Goal: Task Accomplishment & Management: Use online tool/utility

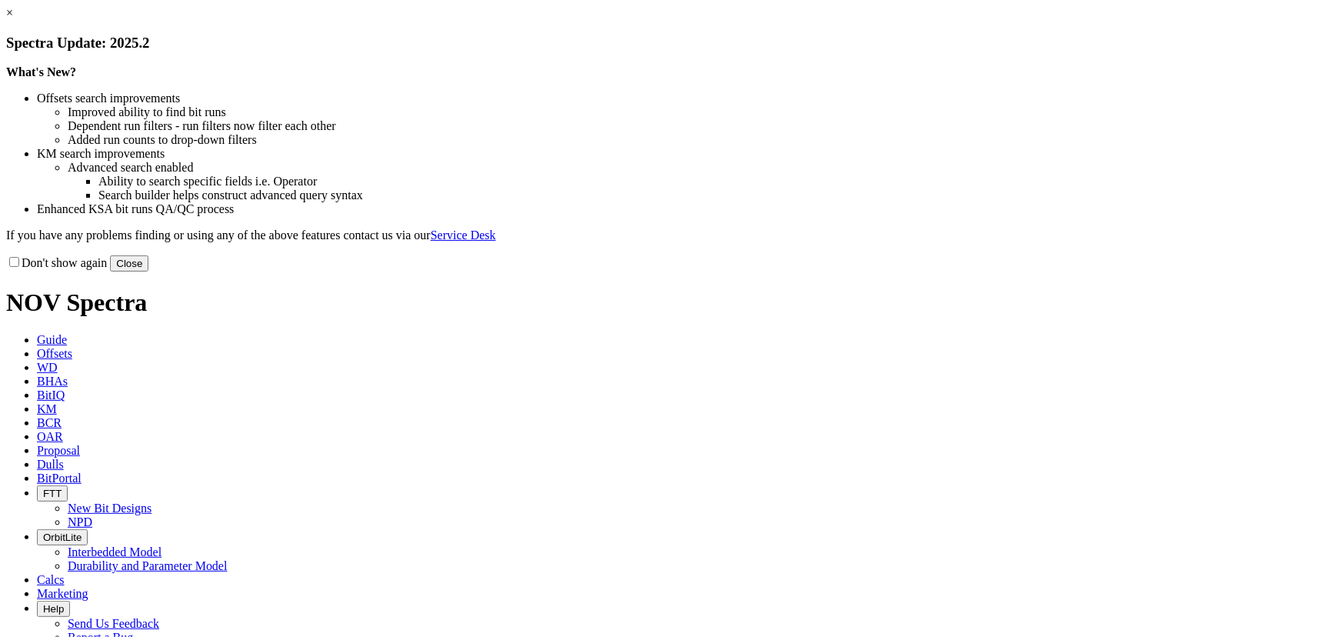
drag, startPoint x: 983, startPoint y: 417, endPoint x: 823, endPoint y: 311, distance: 193.0
click at [148, 271] on button "Close" at bounding box center [129, 263] width 38 height 16
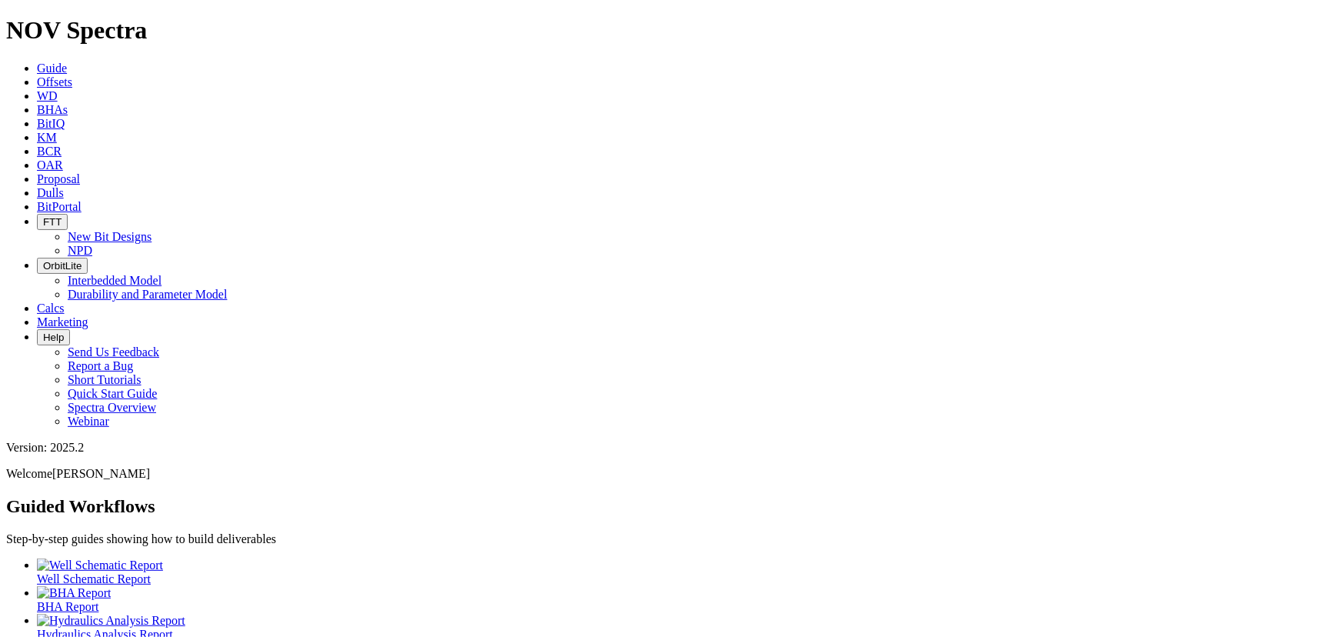
click at [72, 75] on link "Offsets" at bounding box center [54, 81] width 35 height 13
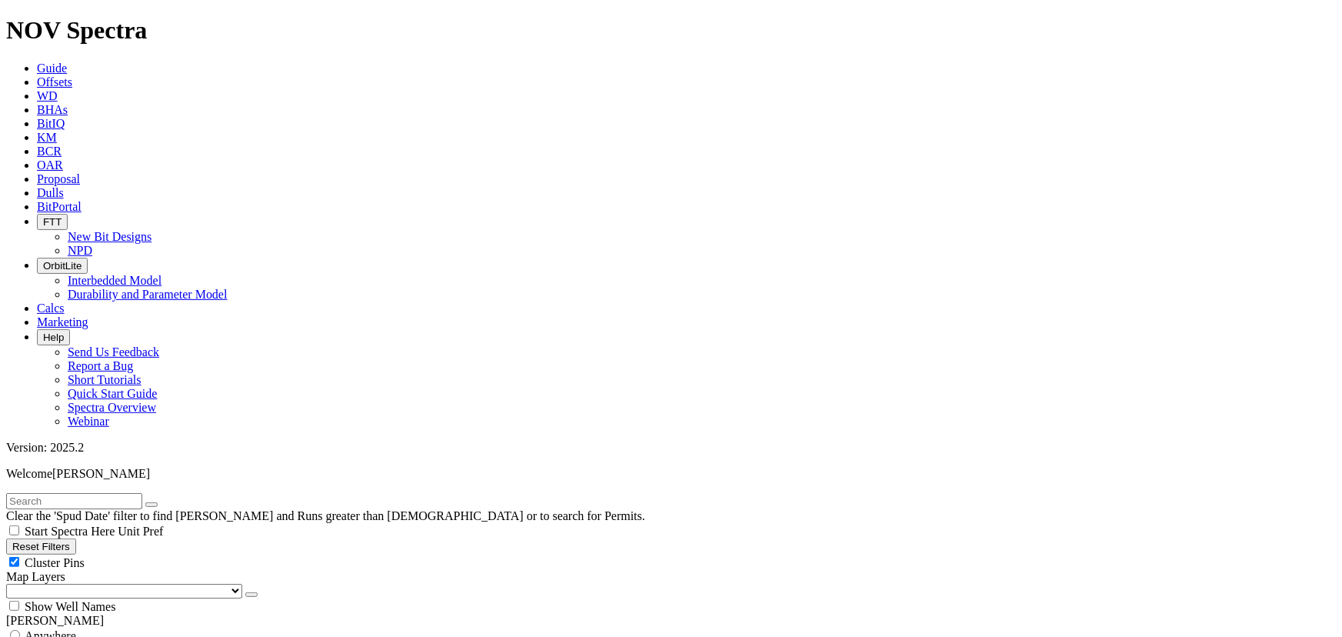
click at [46, 493] on input "text" at bounding box center [74, 501] width 136 height 16
type input "a321017"
click at [151, 554] on div "Cluster Pins" at bounding box center [670, 561] width 1329 height 15
checkbox input "false"
click at [94, 584] on select "US Counties Alberta, CA Townships British Columbia, CA Townships British Columb…" at bounding box center [124, 591] width 236 height 15
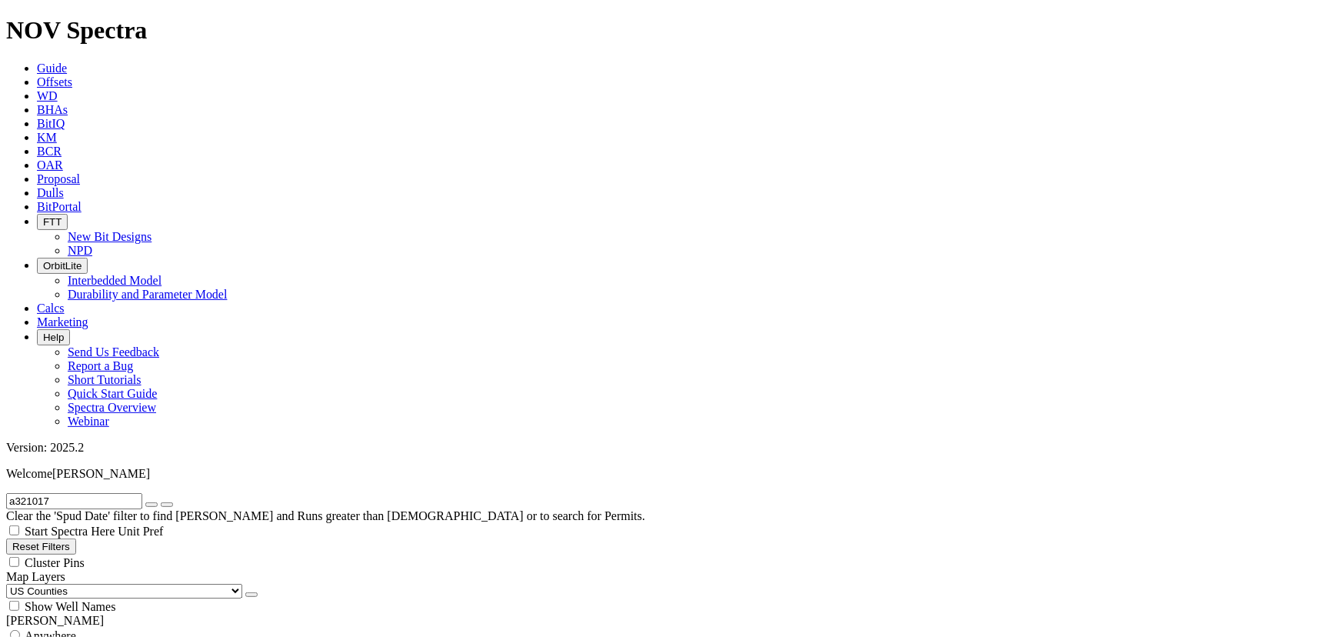
click at [11, 584] on select "US Counties Alberta, CA Townships British Columbia, CA Townships British Columb…" at bounding box center [124, 591] width 236 height 15
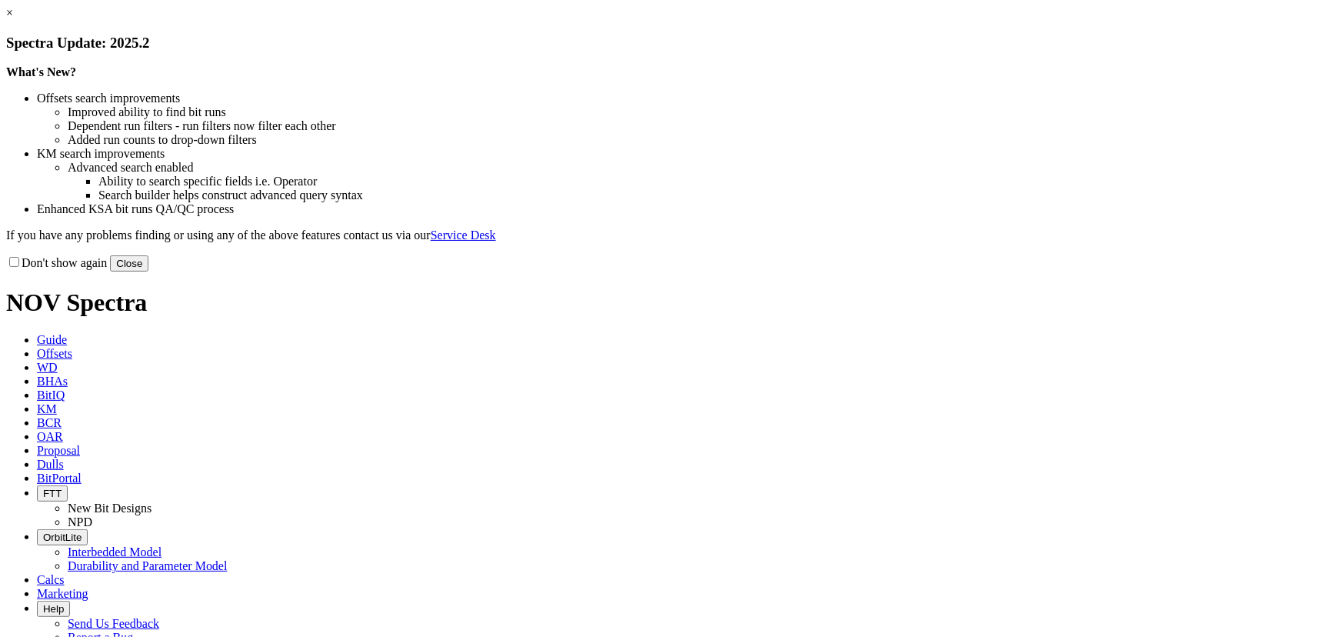
click at [13, 19] on link "×" at bounding box center [9, 12] width 7 height 13
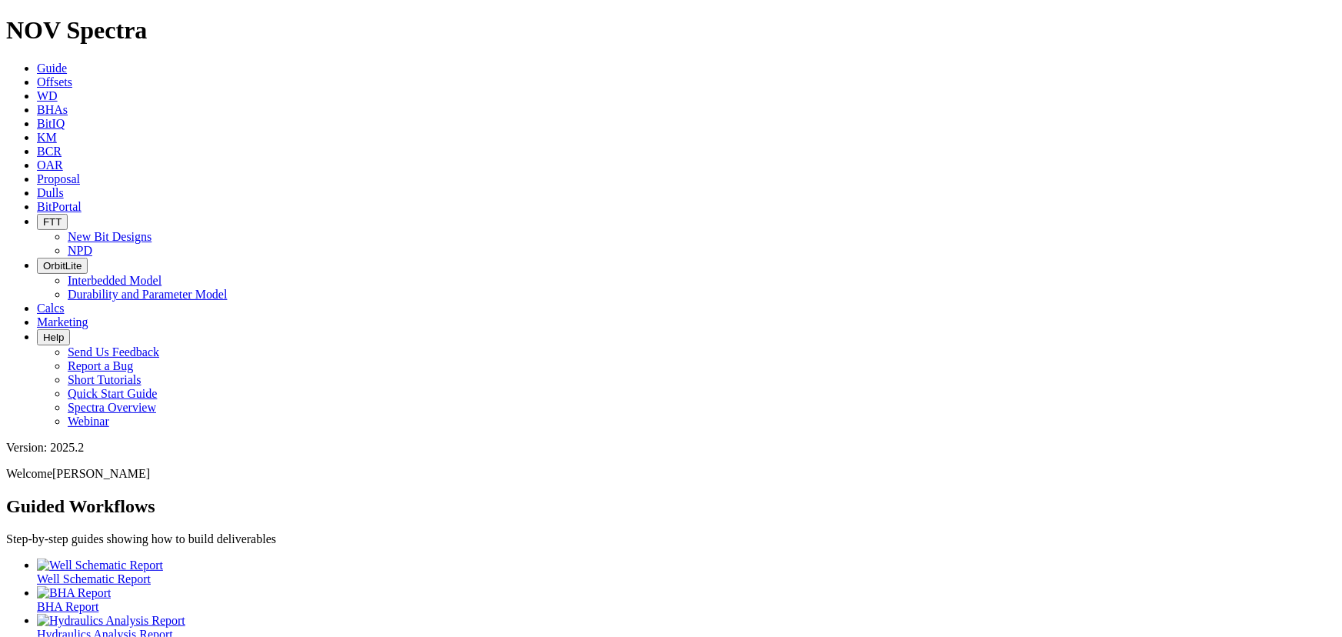
click at [64, 186] on link "Dulls" at bounding box center [50, 192] width 27 height 13
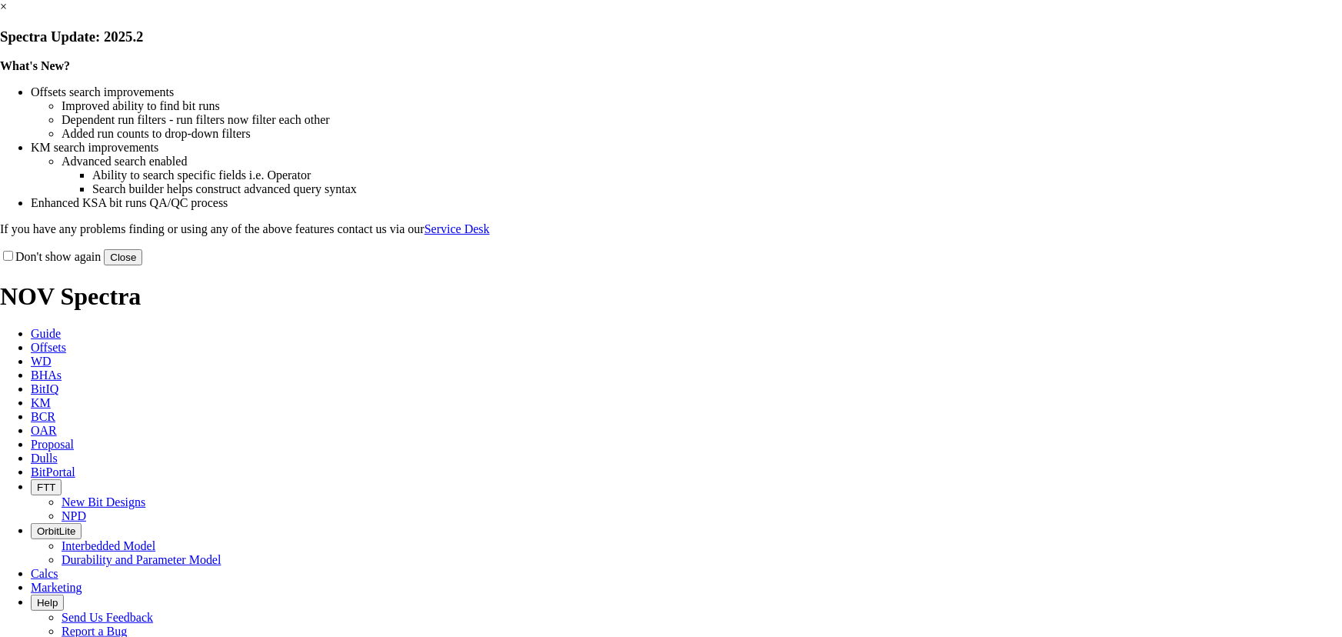
click at [142, 265] on button "Close" at bounding box center [123, 257] width 38 height 16
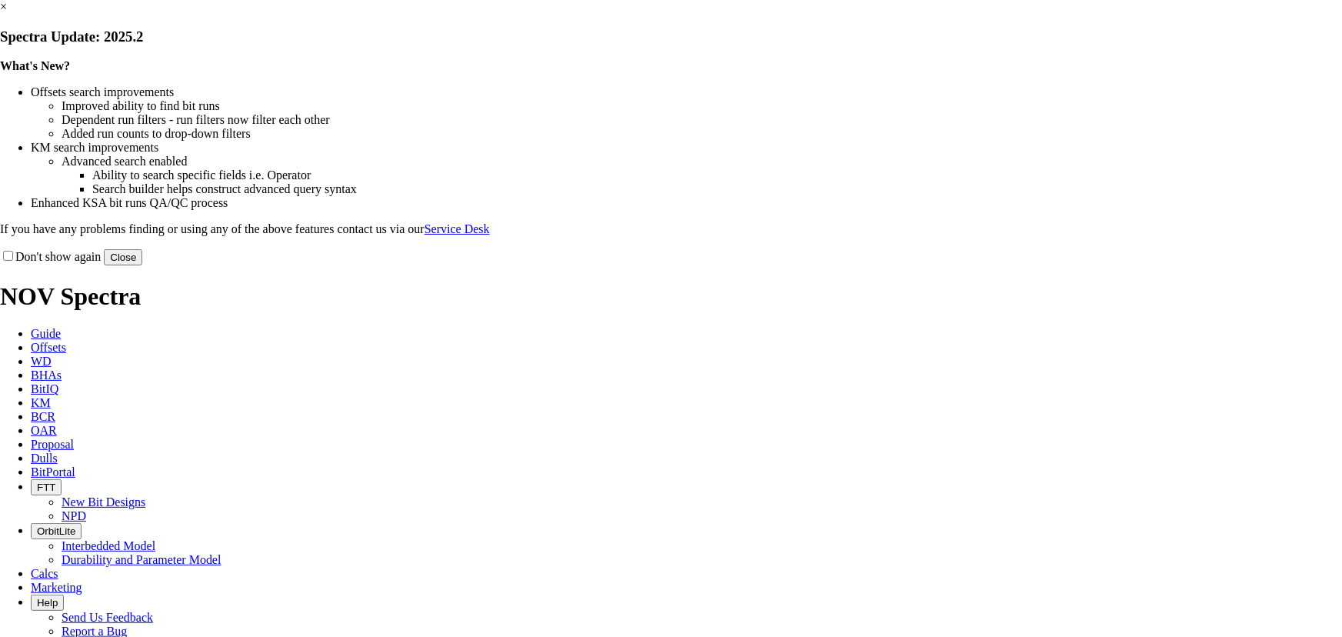
click at [142, 265] on button "Close" at bounding box center [123, 257] width 38 height 16
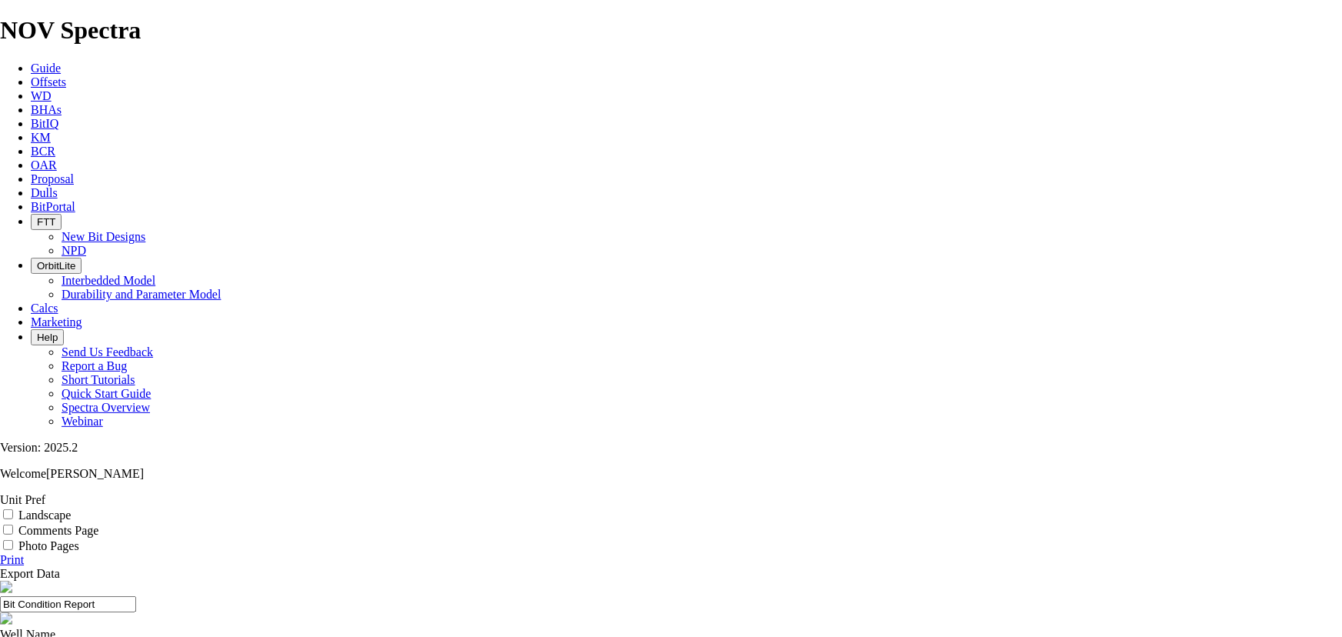
click at [24, 553] on link "Print" at bounding box center [12, 559] width 24 height 13
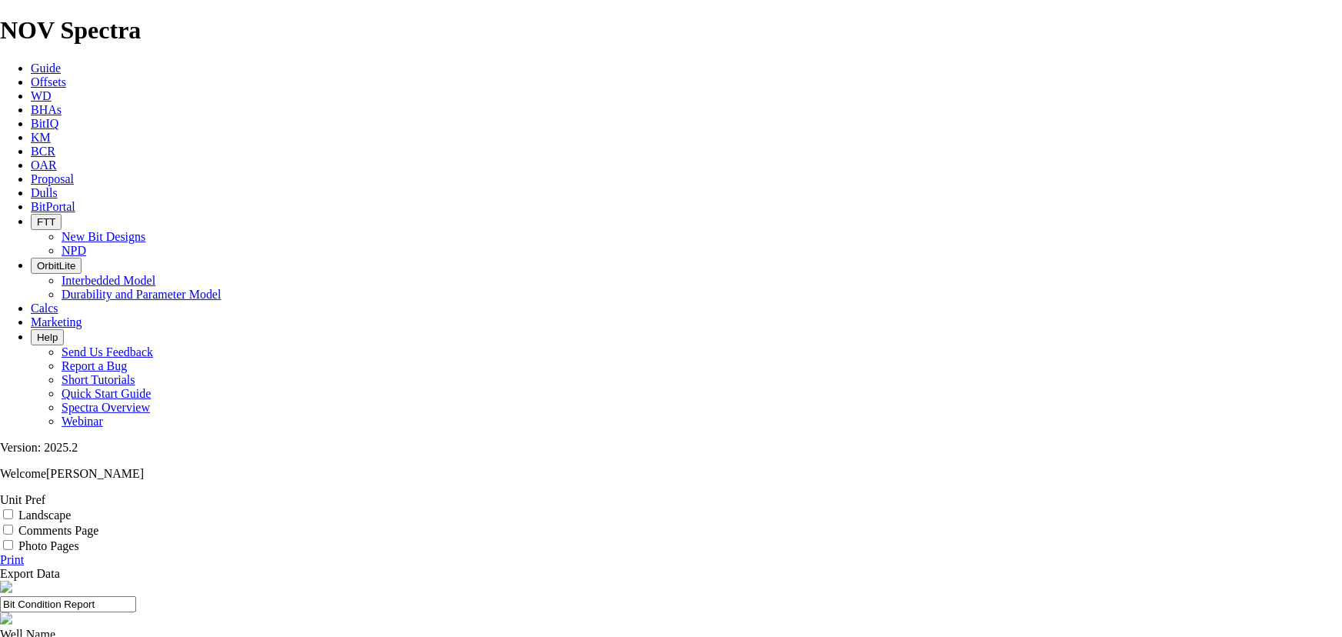
scroll to position [87, 0]
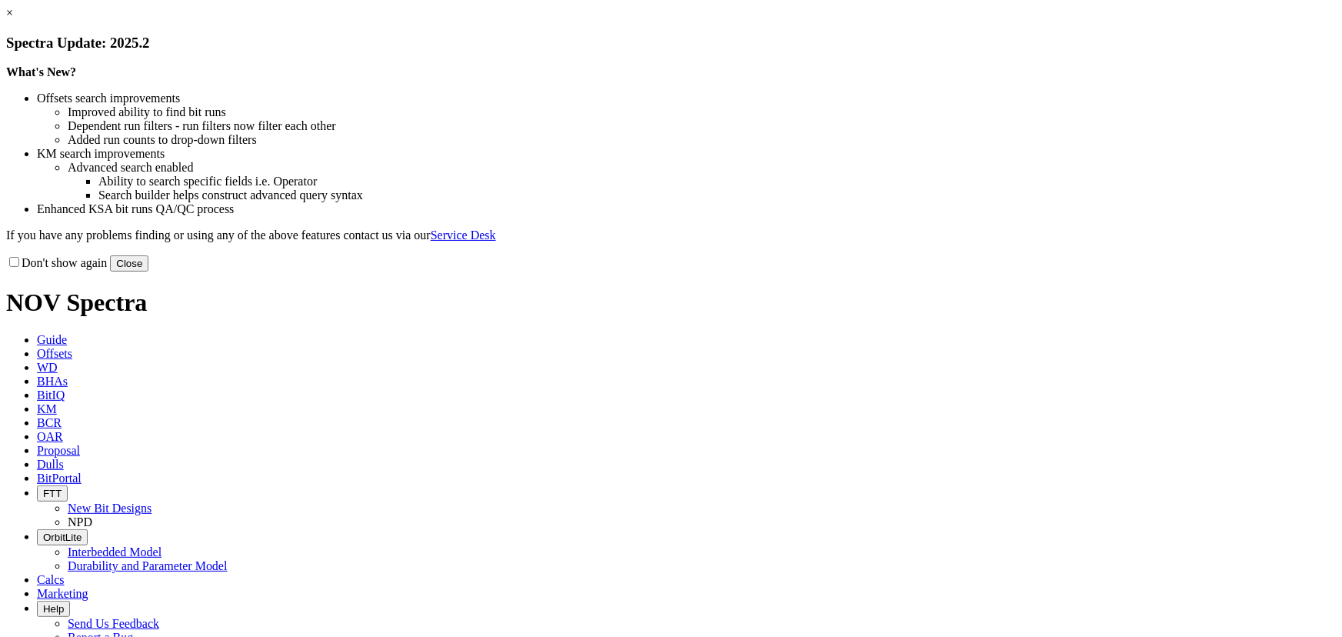
click at [148, 271] on button "Close" at bounding box center [129, 263] width 38 height 16
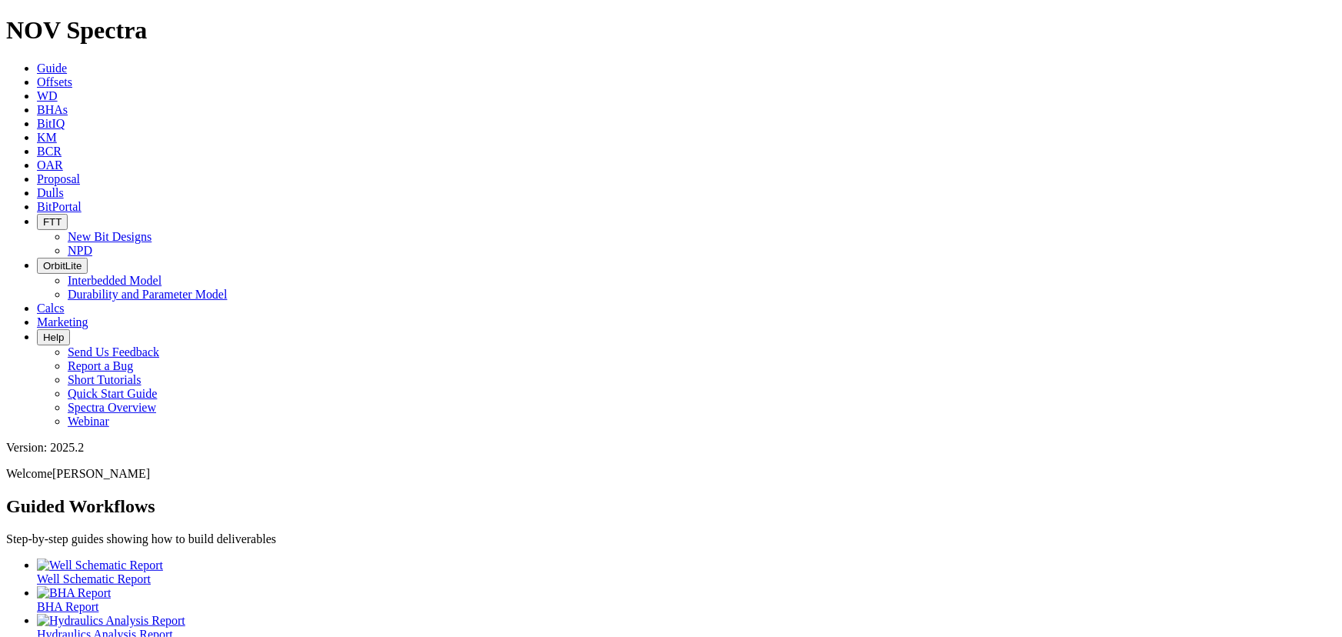
click at [72, 75] on span "Offsets" at bounding box center [54, 81] width 35 height 13
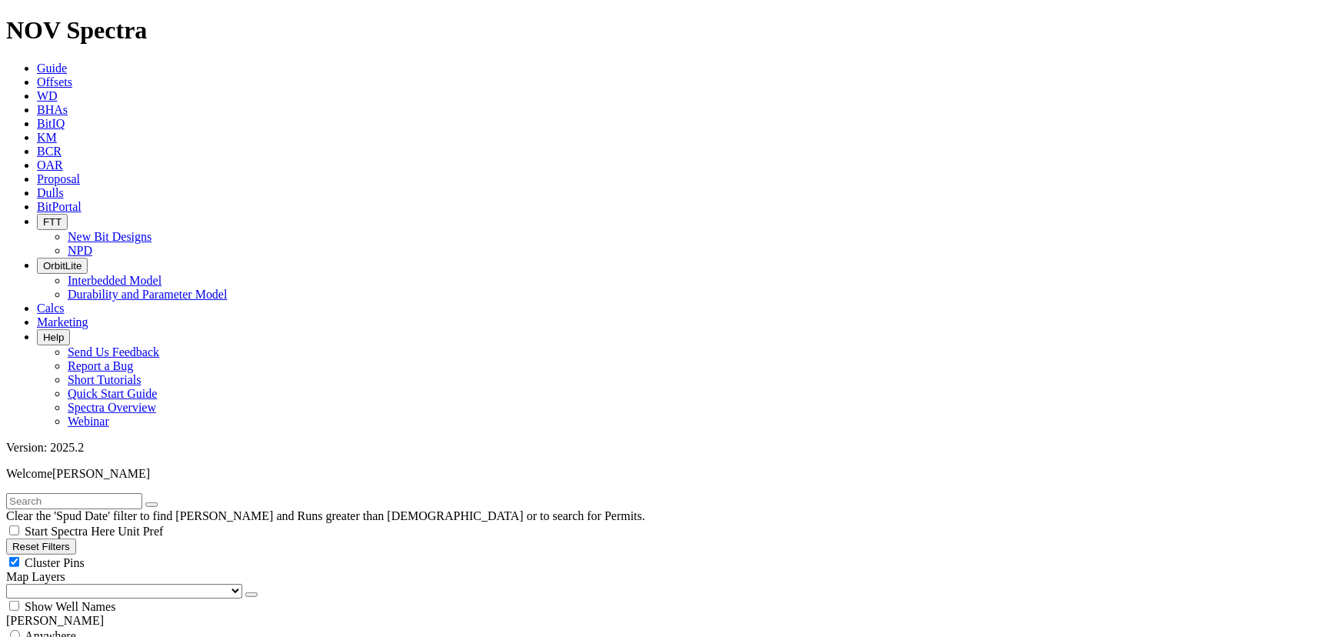
click at [64, 186] on span "Dulls" at bounding box center [50, 192] width 27 height 13
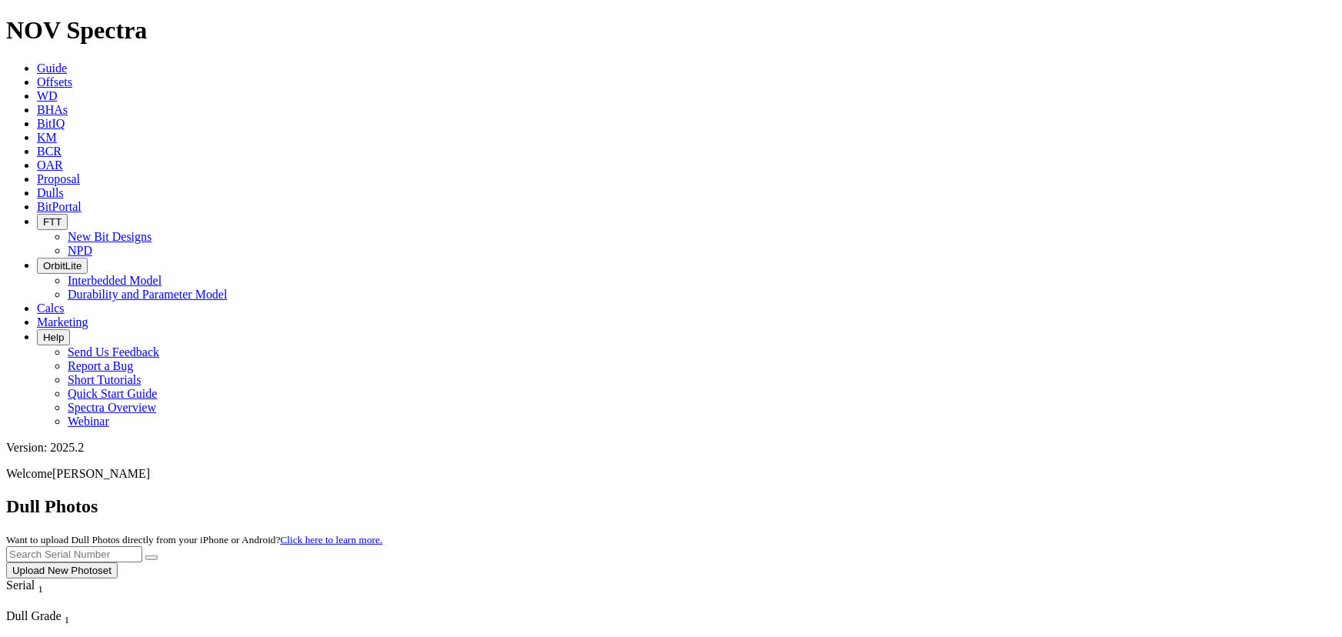
click at [142, 546] on input "text" at bounding box center [74, 554] width 136 height 16
type input "a296904"
click at [158, 555] on button "submit" at bounding box center [151, 557] width 12 height 5
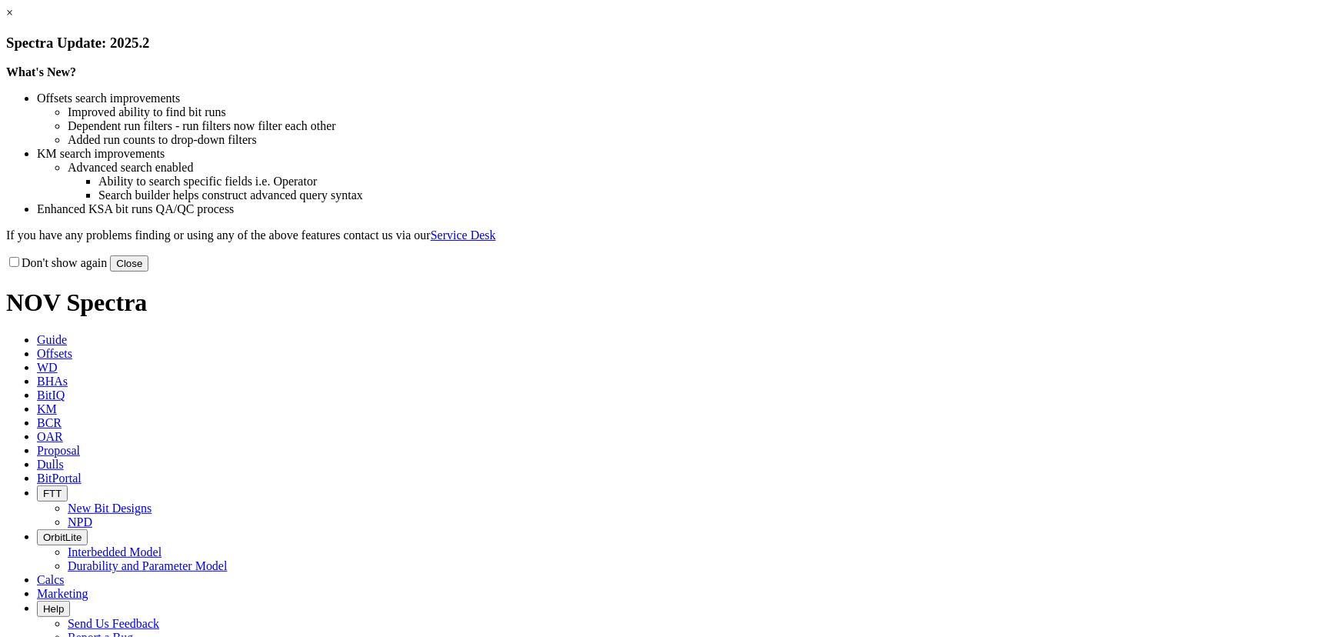
click at [148, 271] on button "Close" at bounding box center [129, 263] width 38 height 16
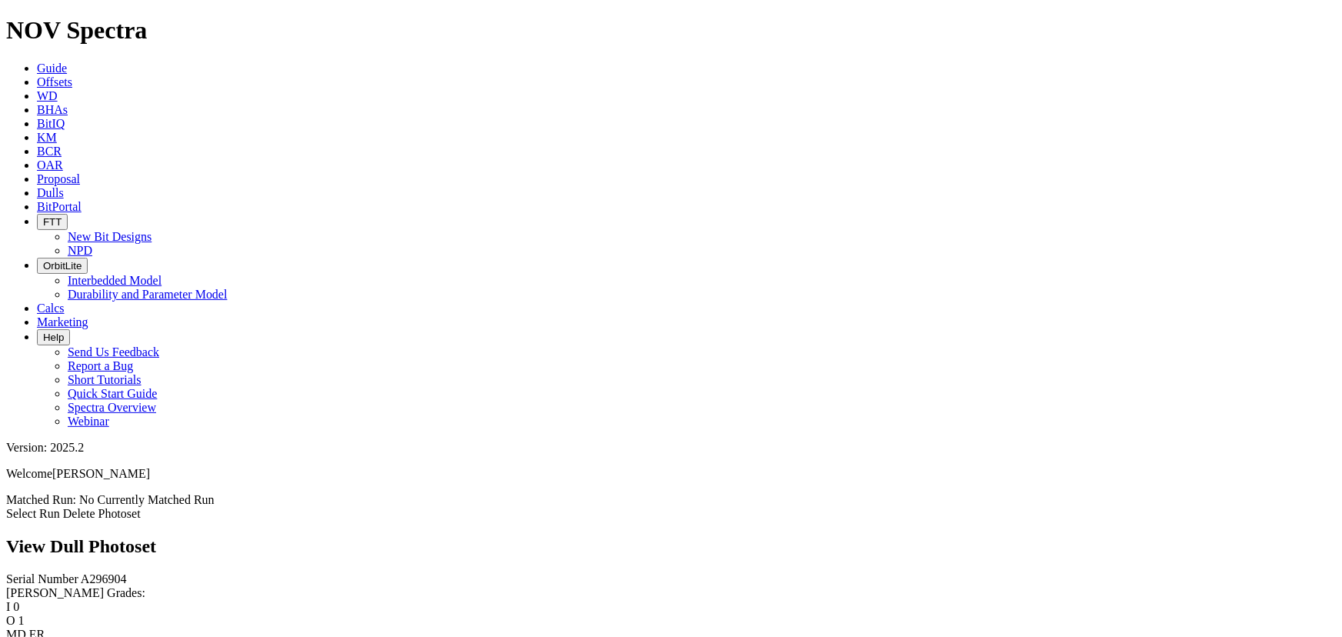
click at [60, 507] on link "Select Run" at bounding box center [33, 513] width 54 height 13
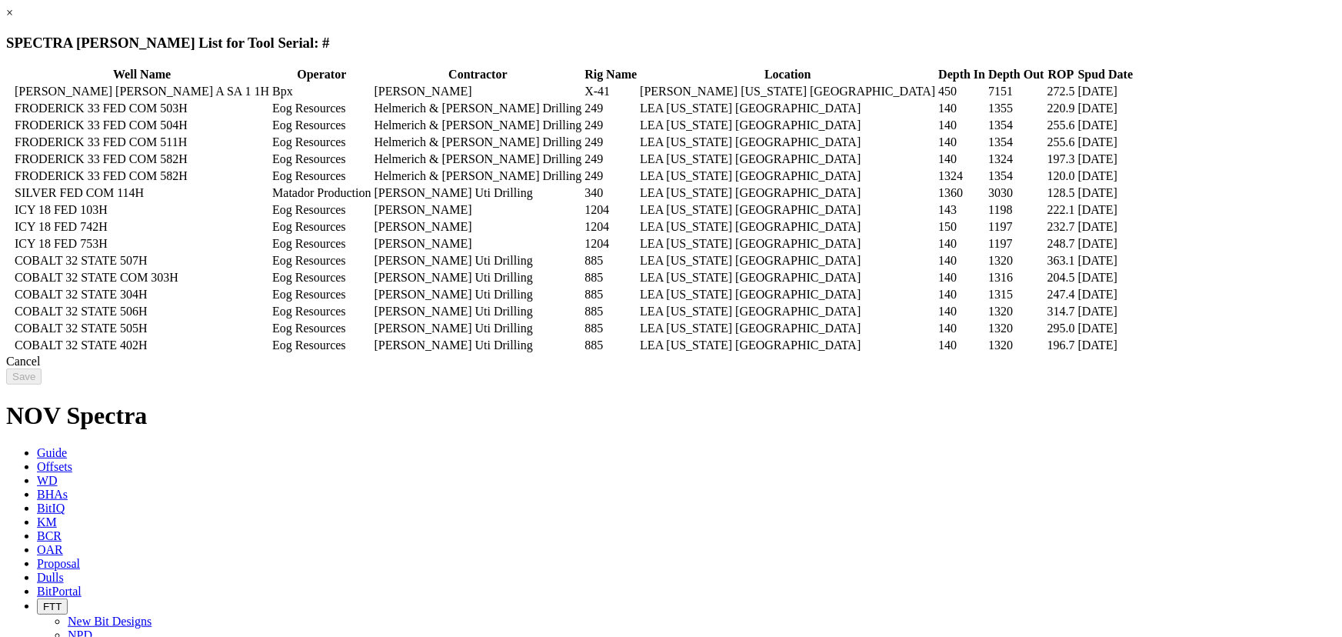
click at [8, 91] on icon at bounding box center [8, 91] width 0 height 0
click at [42, 384] on input "Save" at bounding box center [23, 376] width 35 height 16
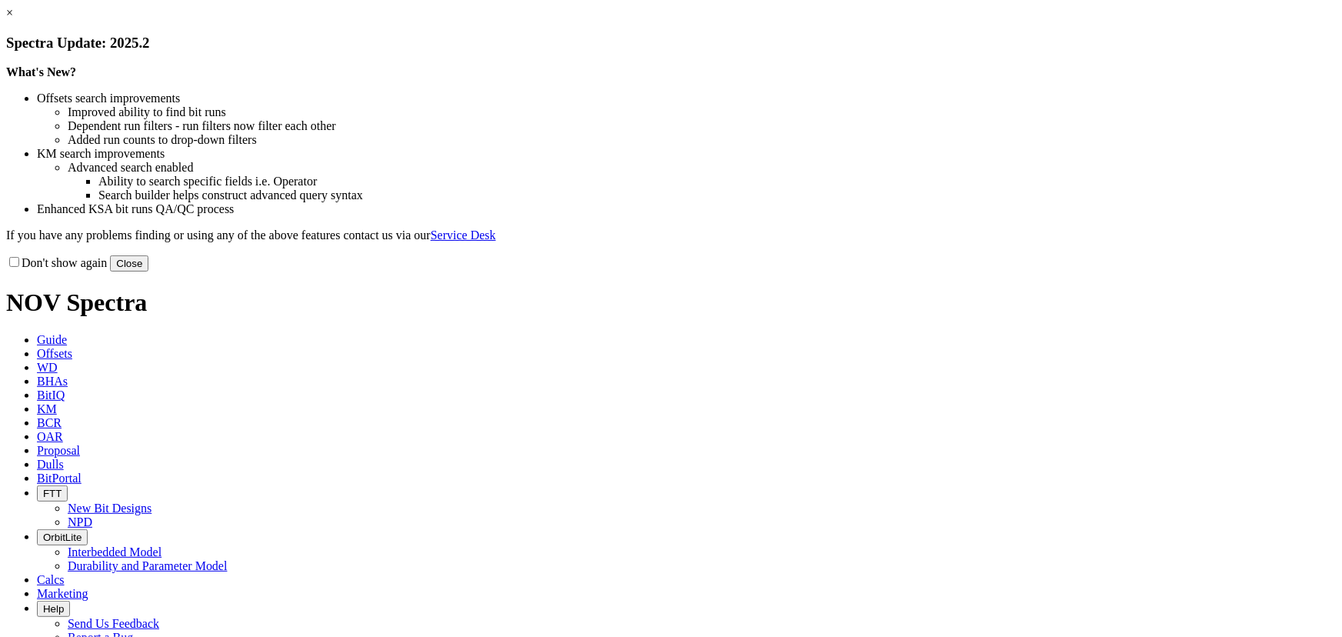
click at [148, 271] on button "Close" at bounding box center [129, 263] width 38 height 16
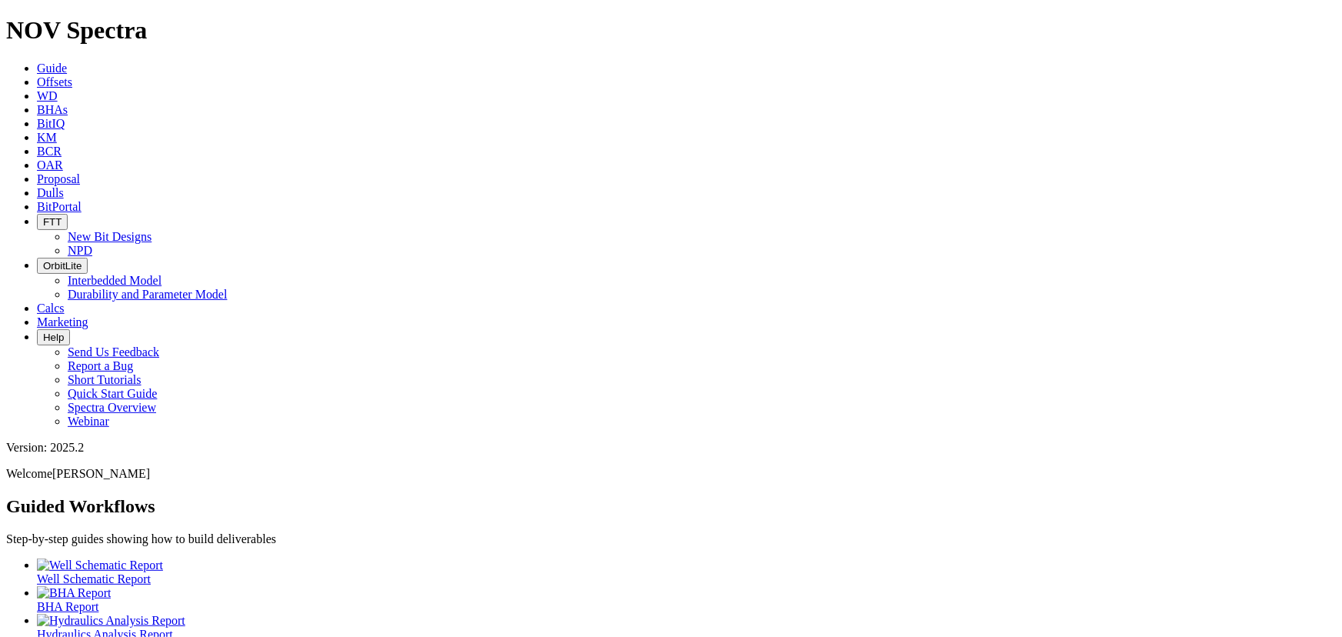
click at [72, 75] on span "Offsets" at bounding box center [54, 81] width 35 height 13
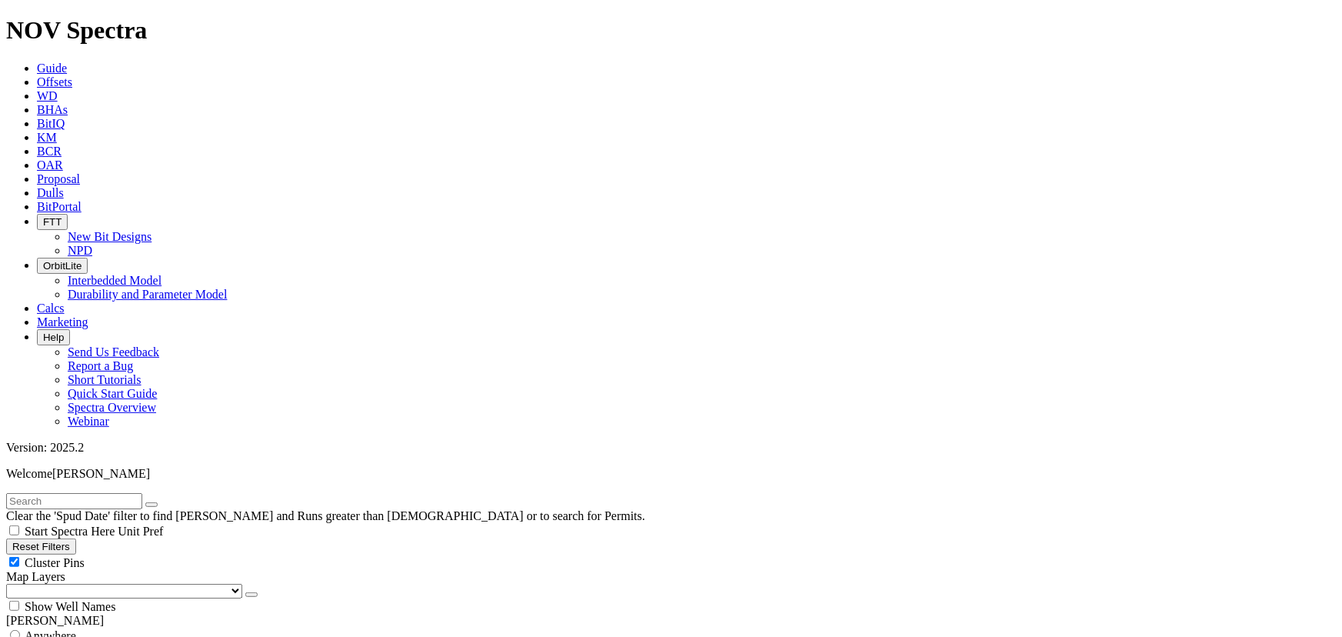
click at [90, 493] on input "text" at bounding box center [74, 501] width 136 height 16
type input "d"
click at [148, 554] on div "Cluster Pins" at bounding box center [670, 561] width 1329 height 15
checkbox input "false"
click at [88, 584] on select "US Counties [GEOGRAPHIC_DATA], [GEOGRAPHIC_DATA] [GEOGRAPHIC_DATA], [GEOGRAPHIC…" at bounding box center [124, 591] width 236 height 15
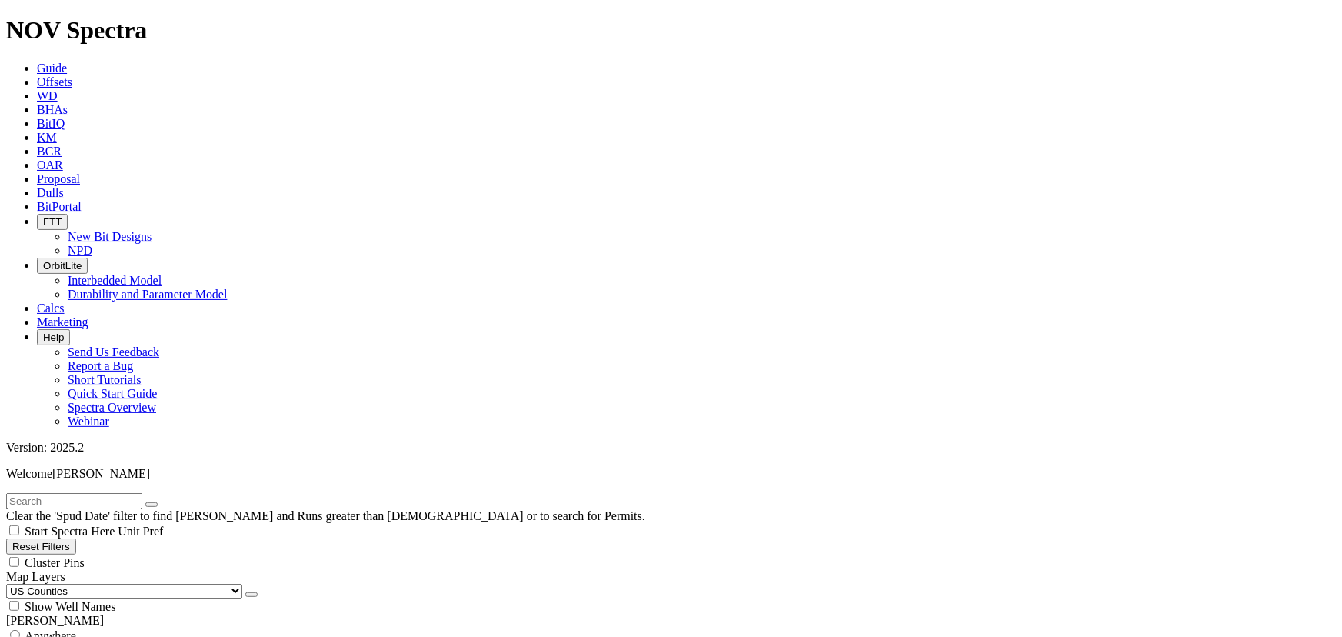
click at [11, 584] on select "US Counties [GEOGRAPHIC_DATA], [GEOGRAPHIC_DATA] [GEOGRAPHIC_DATA], [GEOGRAPHIC…" at bounding box center [124, 591] width 236 height 15
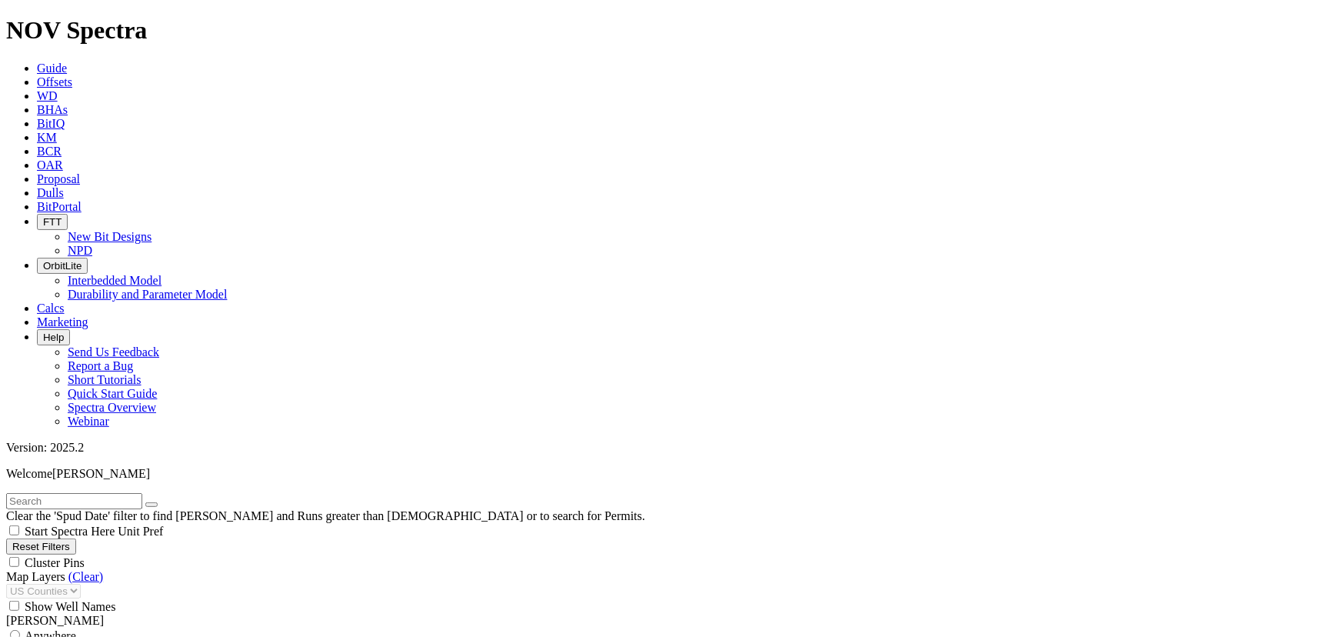
scroll to position [301, 0]
drag, startPoint x: 57, startPoint y: 527, endPoint x: 48, endPoint y: 531, distance: 9.0
type input "[DATE]"
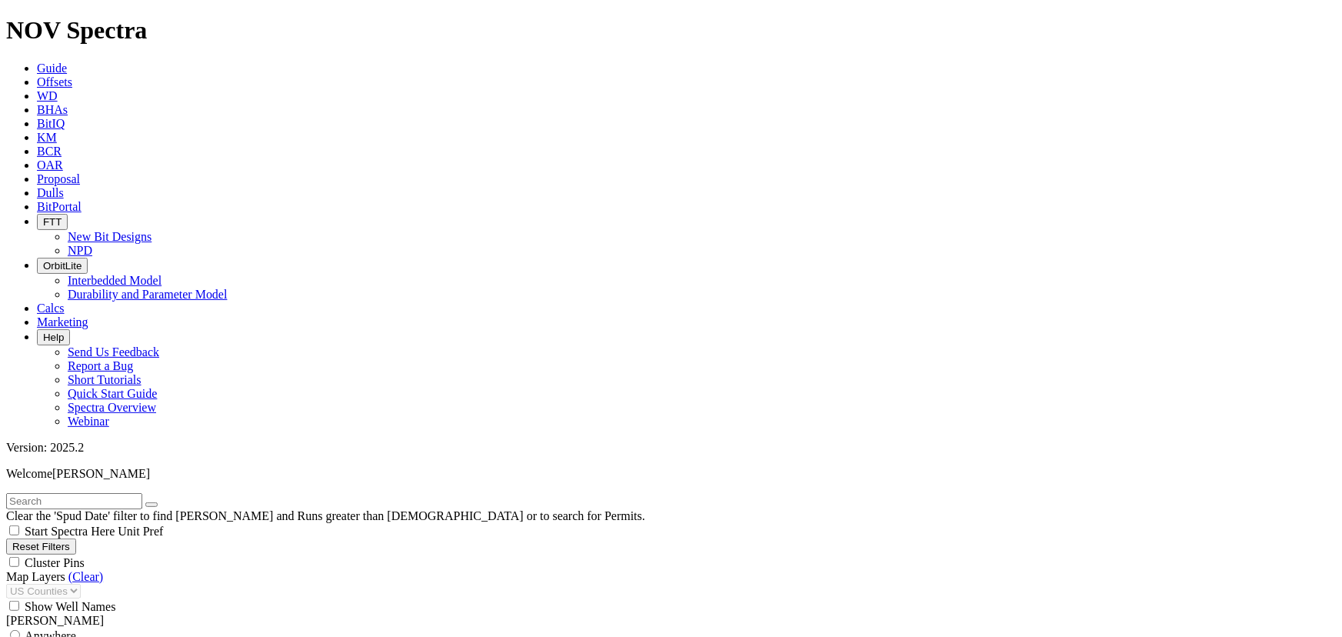
checkbox input "false"
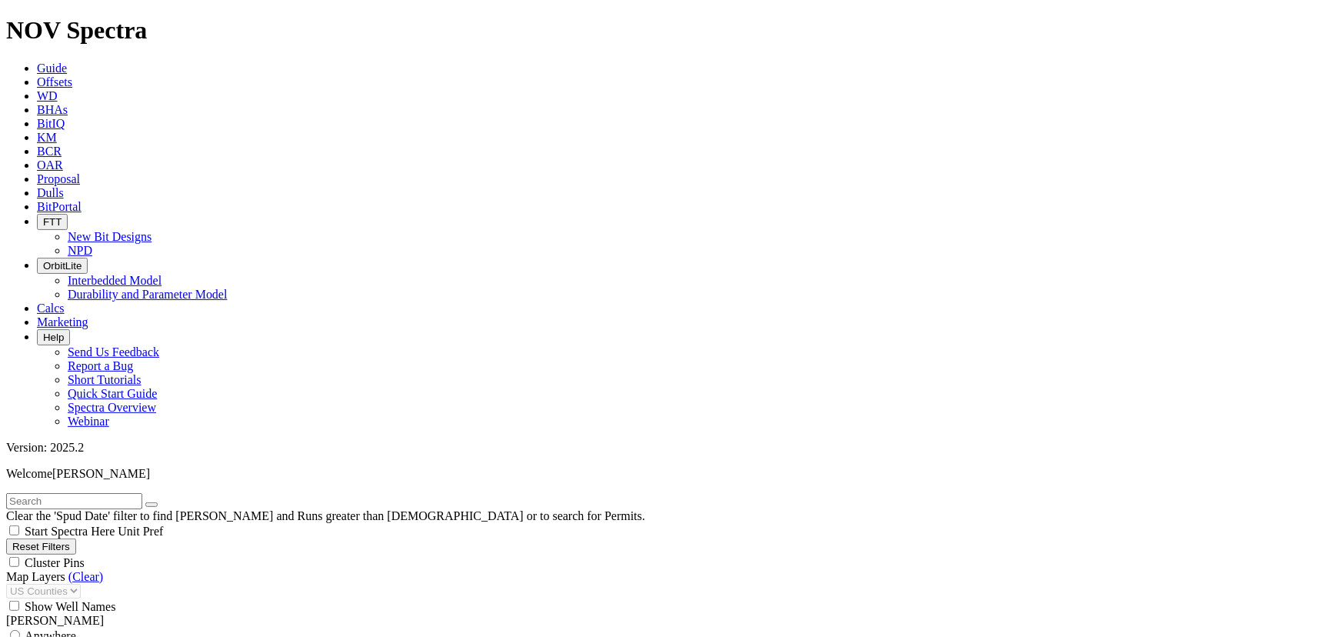
scroll to position [326, 0]
drag, startPoint x: 75, startPoint y: 518, endPoint x: 44, endPoint y: 529, distance: 33.3
drag, startPoint x: 63, startPoint y: 525, endPoint x: 50, endPoint y: 527, distance: 13.3
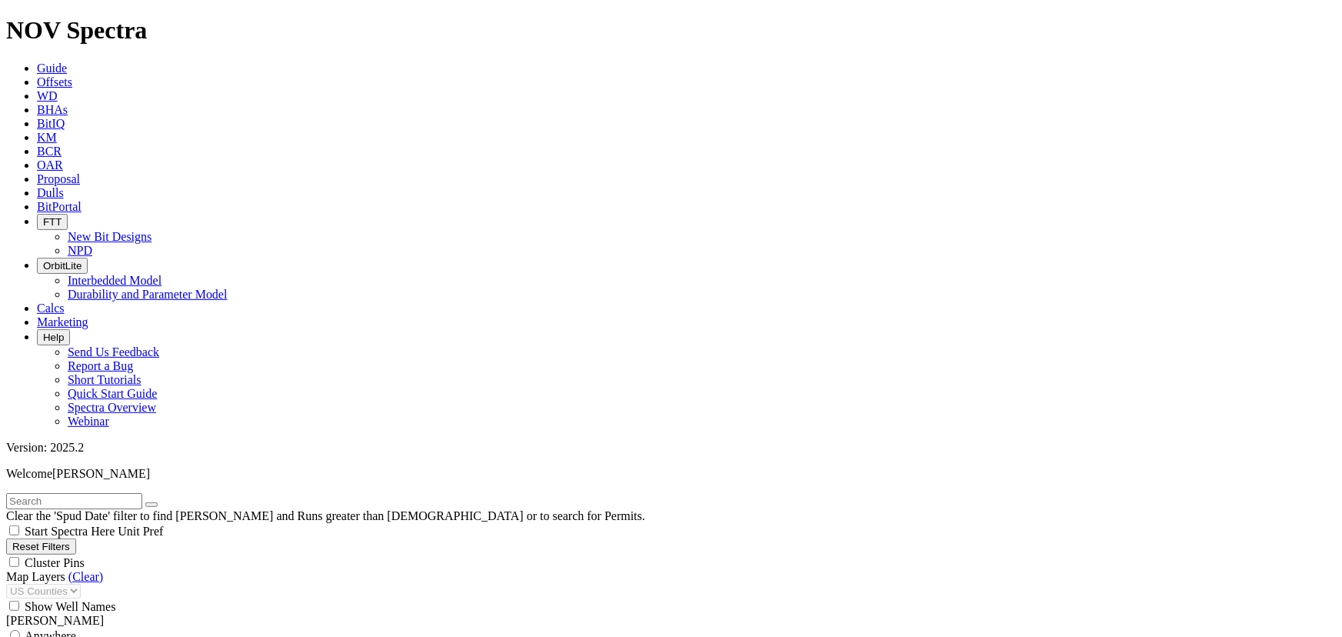
scroll to position [212, 0]
type input "[DATE]"
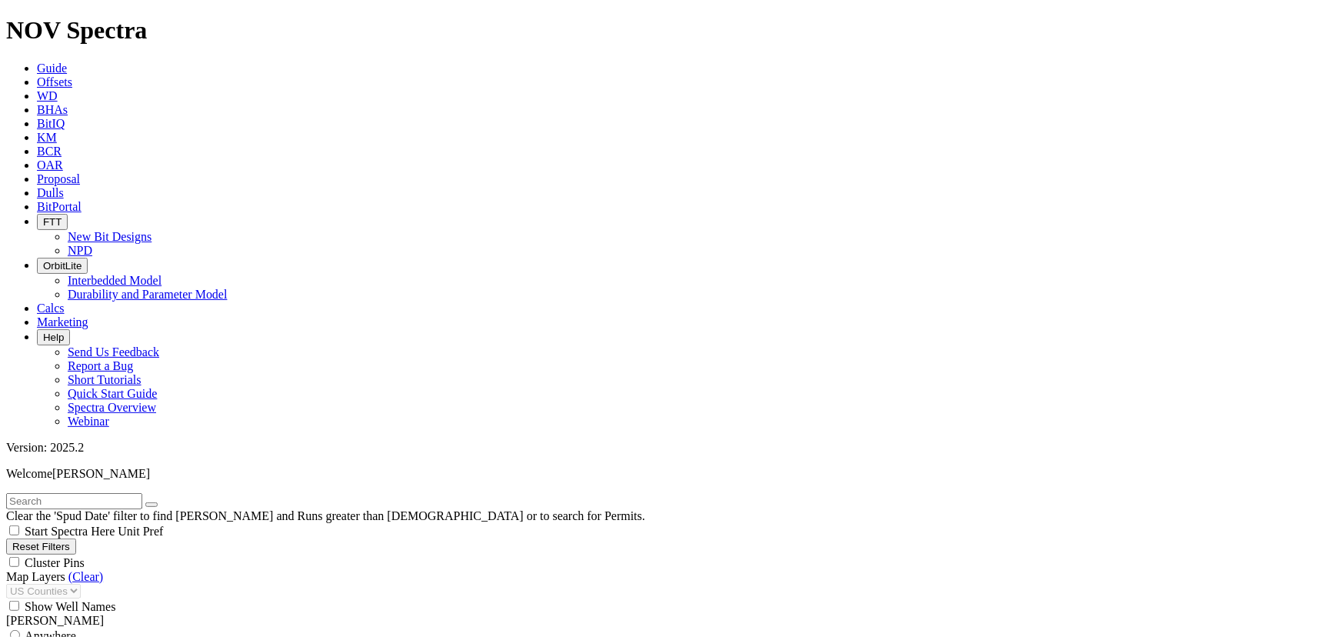
scroll to position [1415, 0]
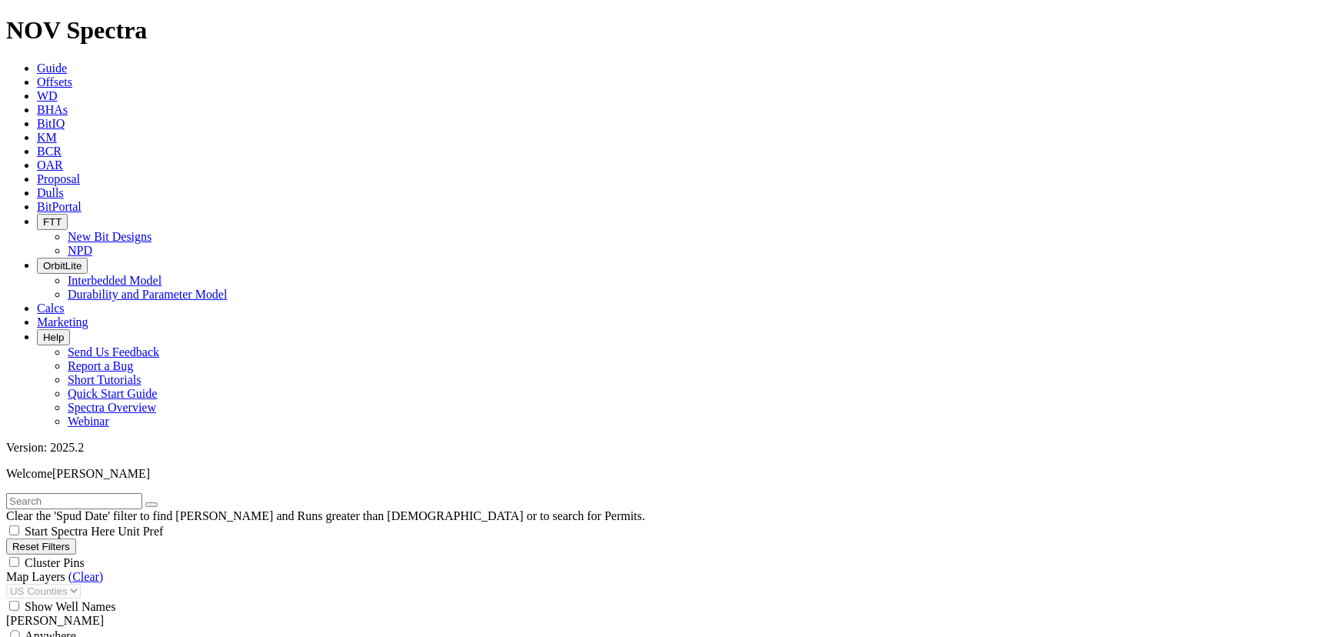
select select "? number:12.25 ?"
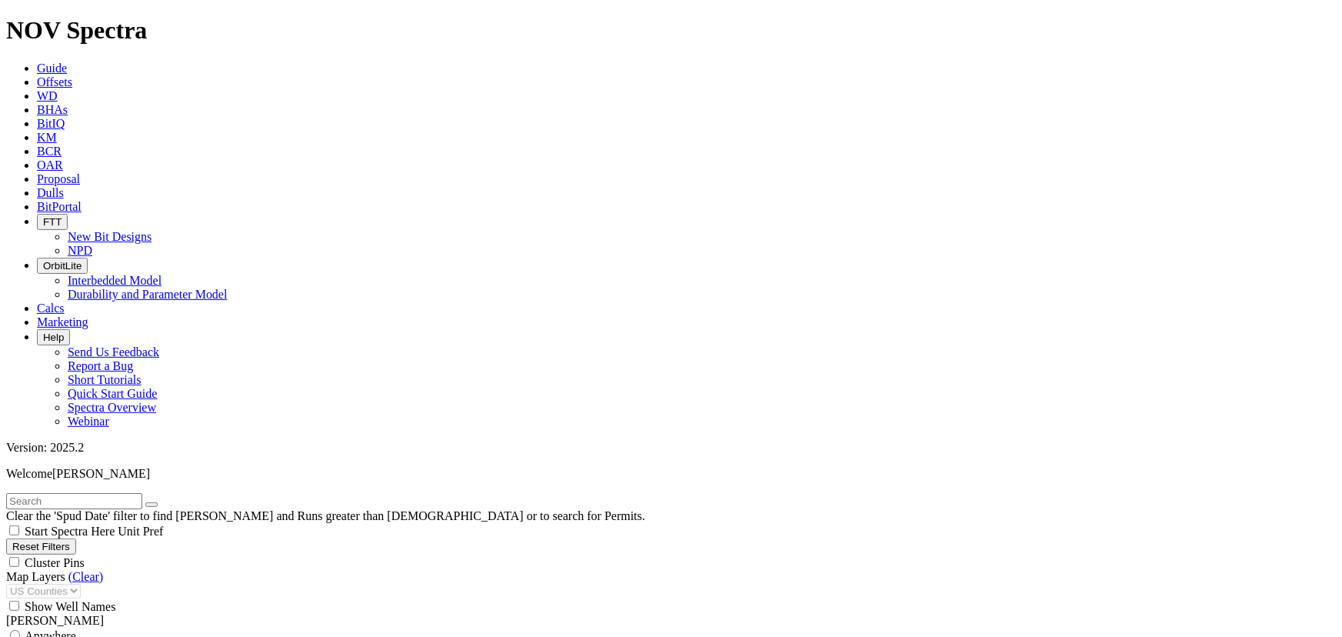
type input "1800"
type input "3500"
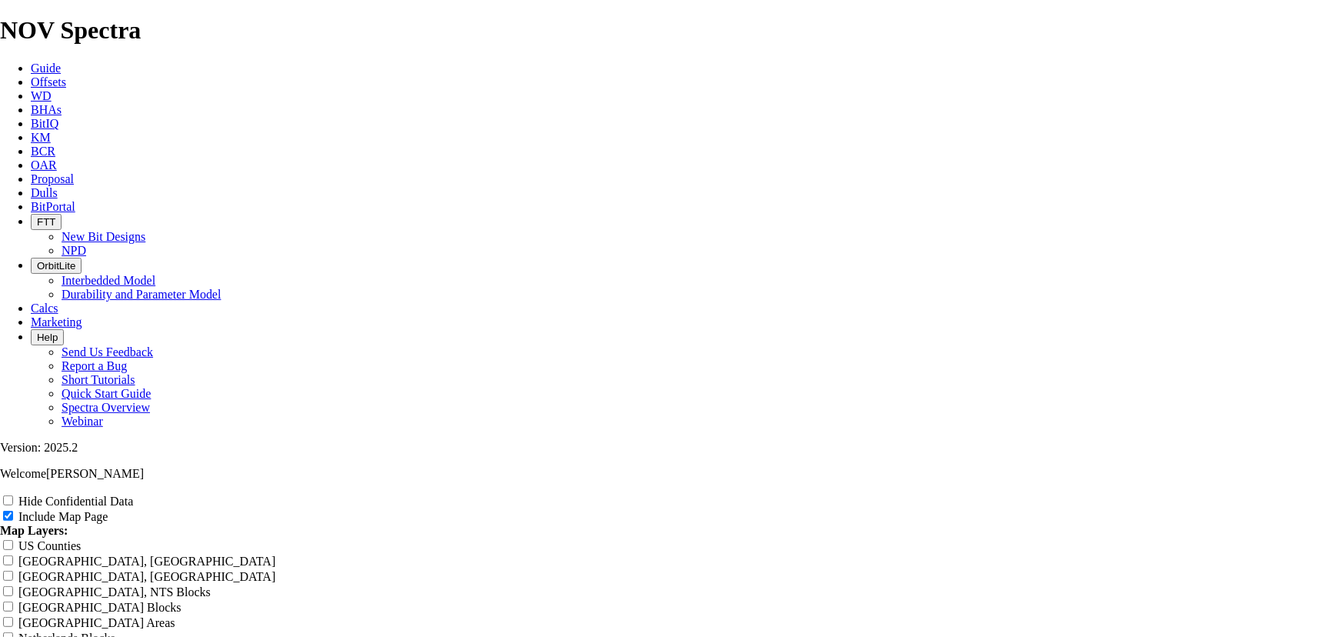
drag, startPoint x: 804, startPoint y: 105, endPoint x: 538, endPoint y: 110, distance: 266.1
type input "1"
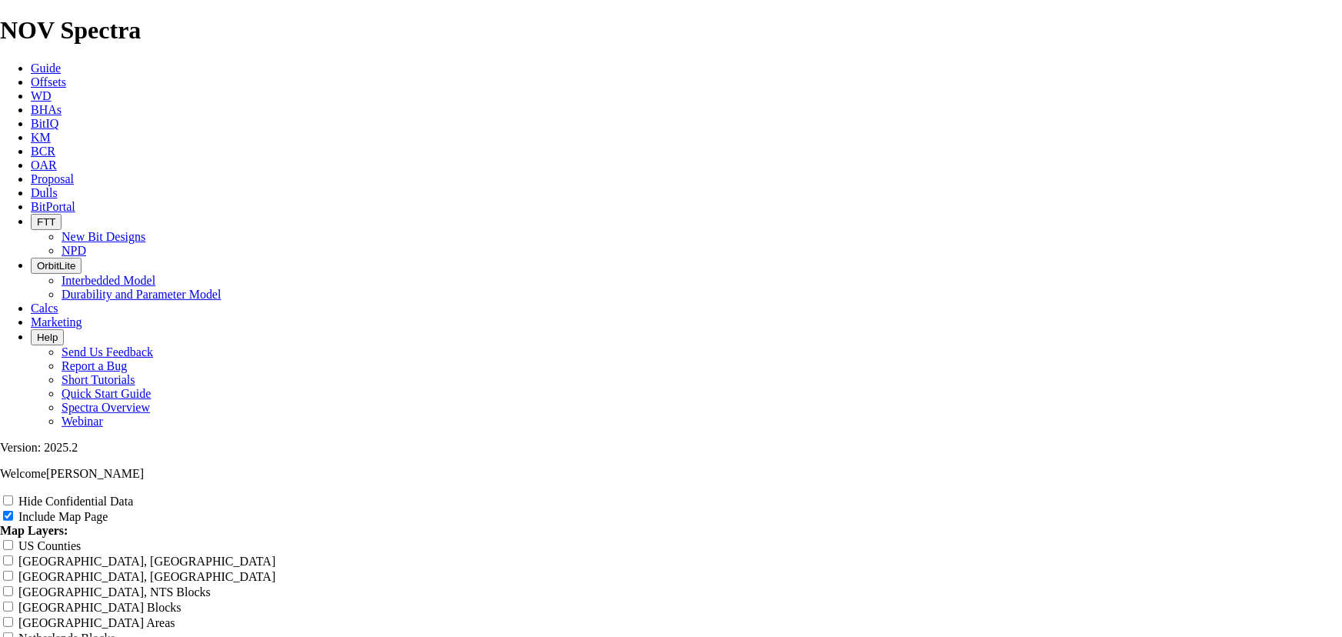
type input "1"
type input "12"
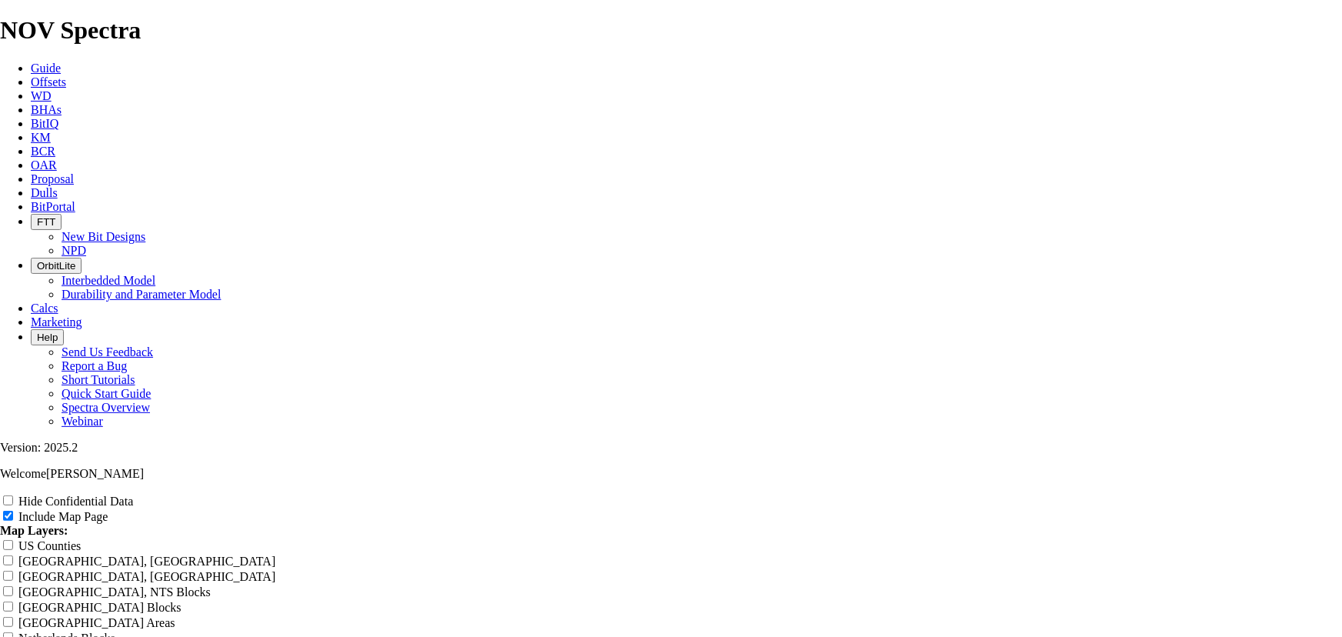
type input "12"
type input "12."
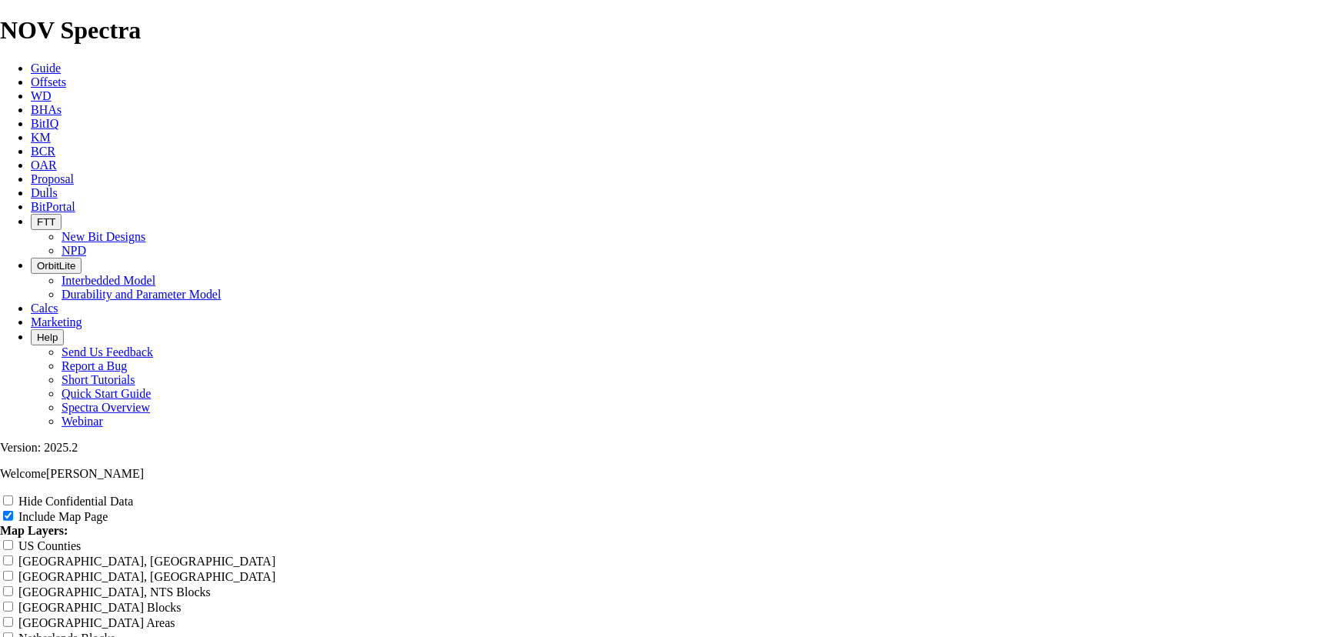
type input "12."
type input "12.2"
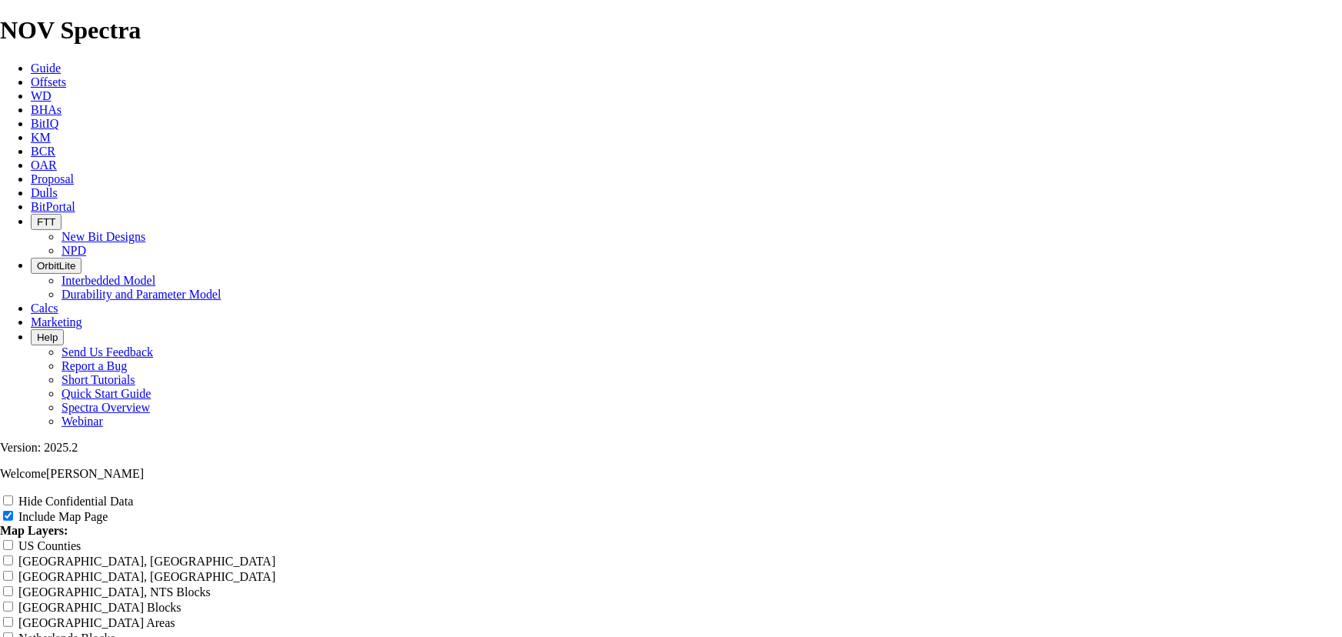
type input "12.2"
type input "12.25"
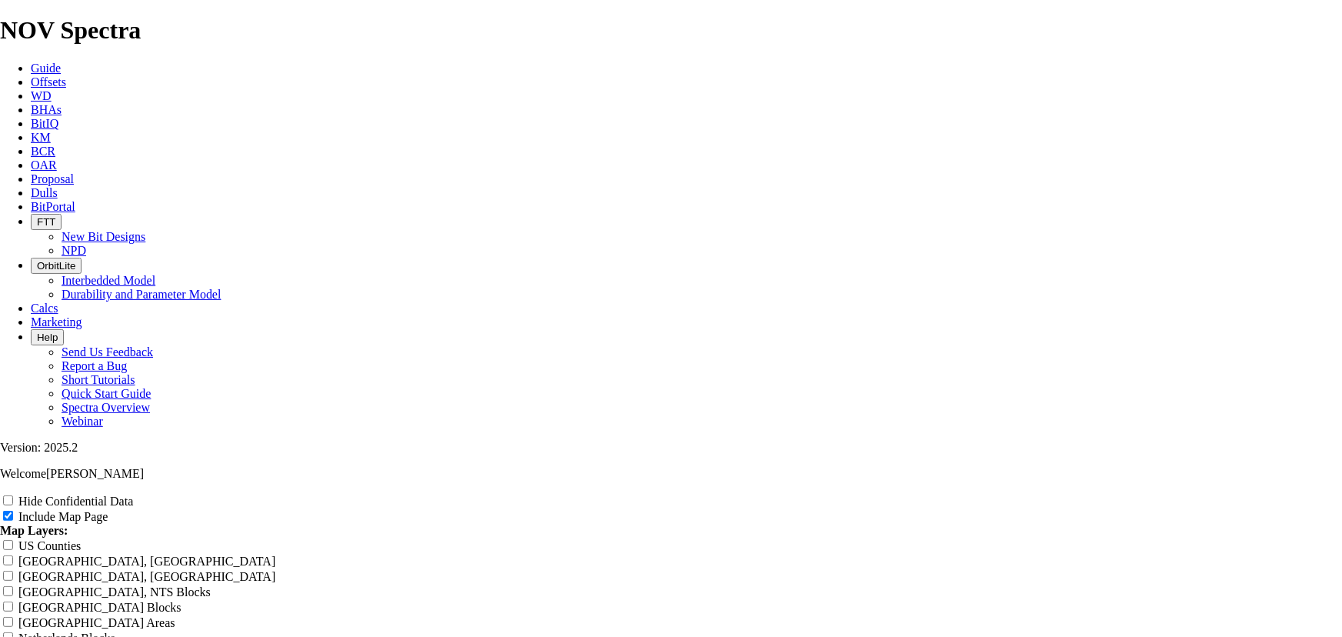
type input "12.25"
type input "12.25'"
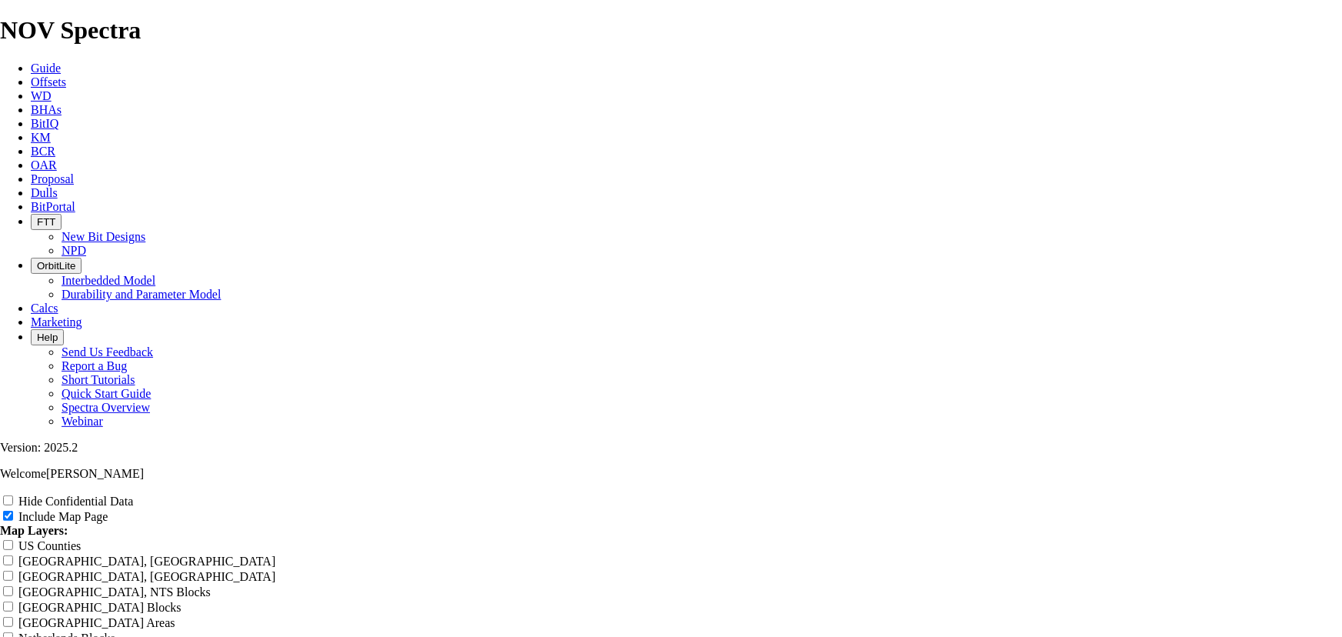
type input "12.25'"
type input "12.25"
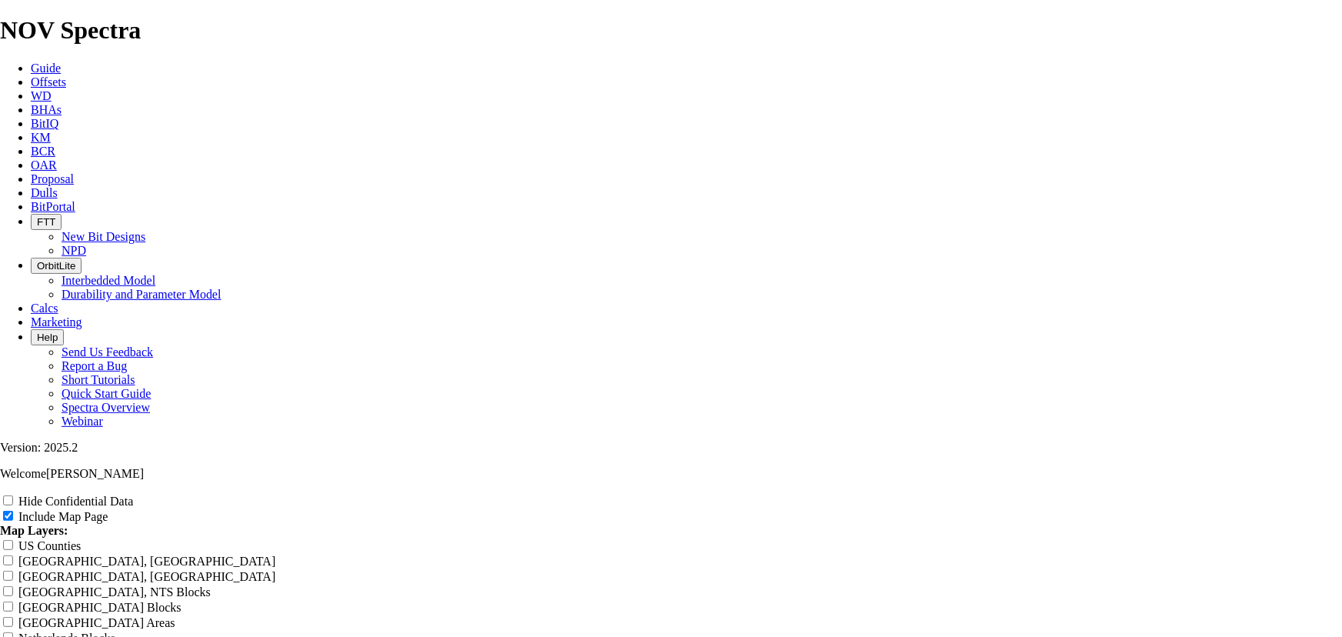
type input "12.25"
type input "12.25""
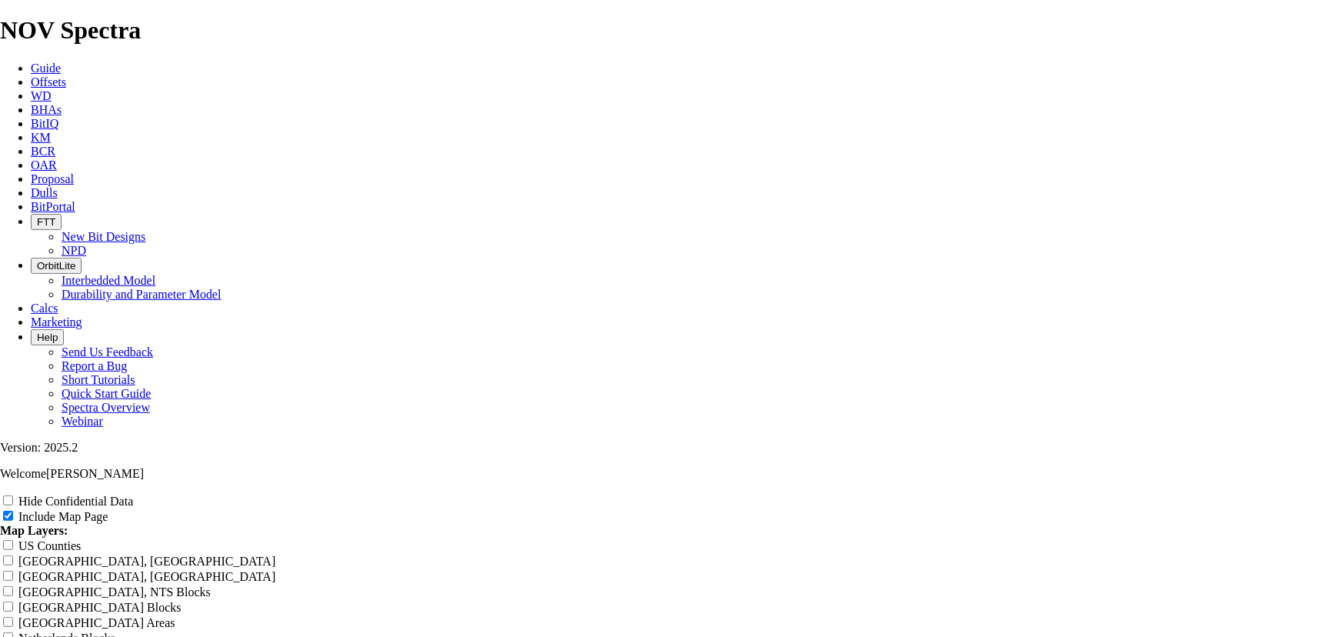
type input "12.25""
type input "12.25" s"
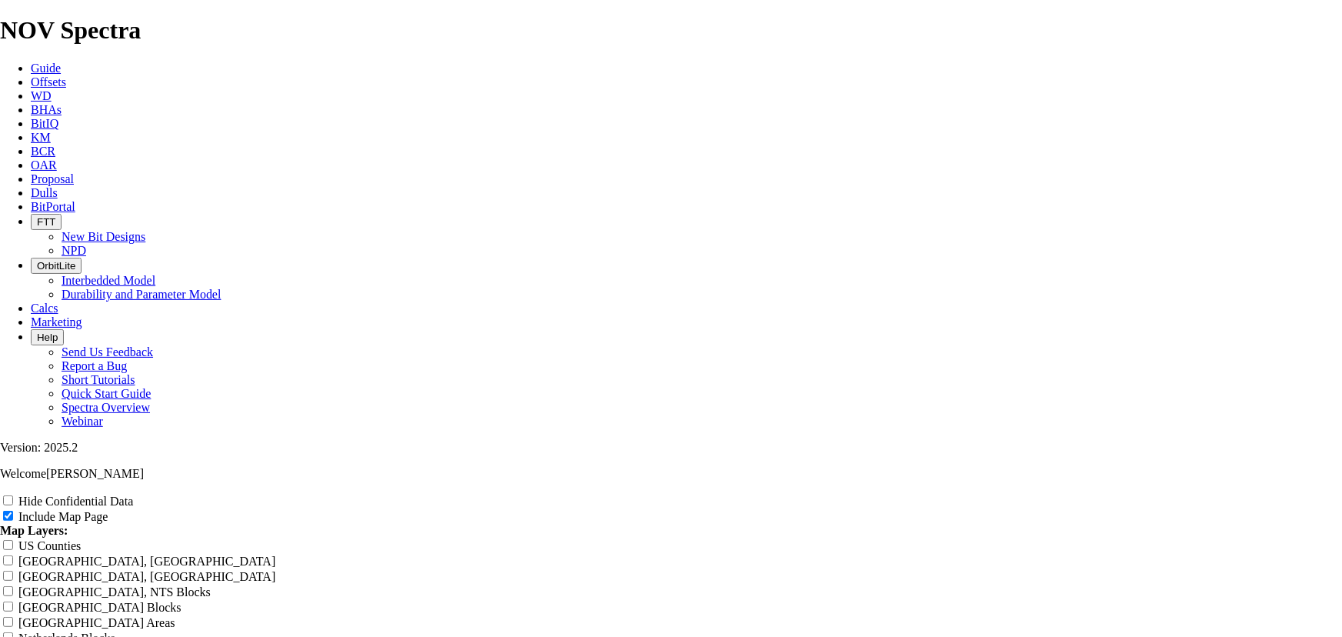
type input "12.25" s"
type input "12.25""
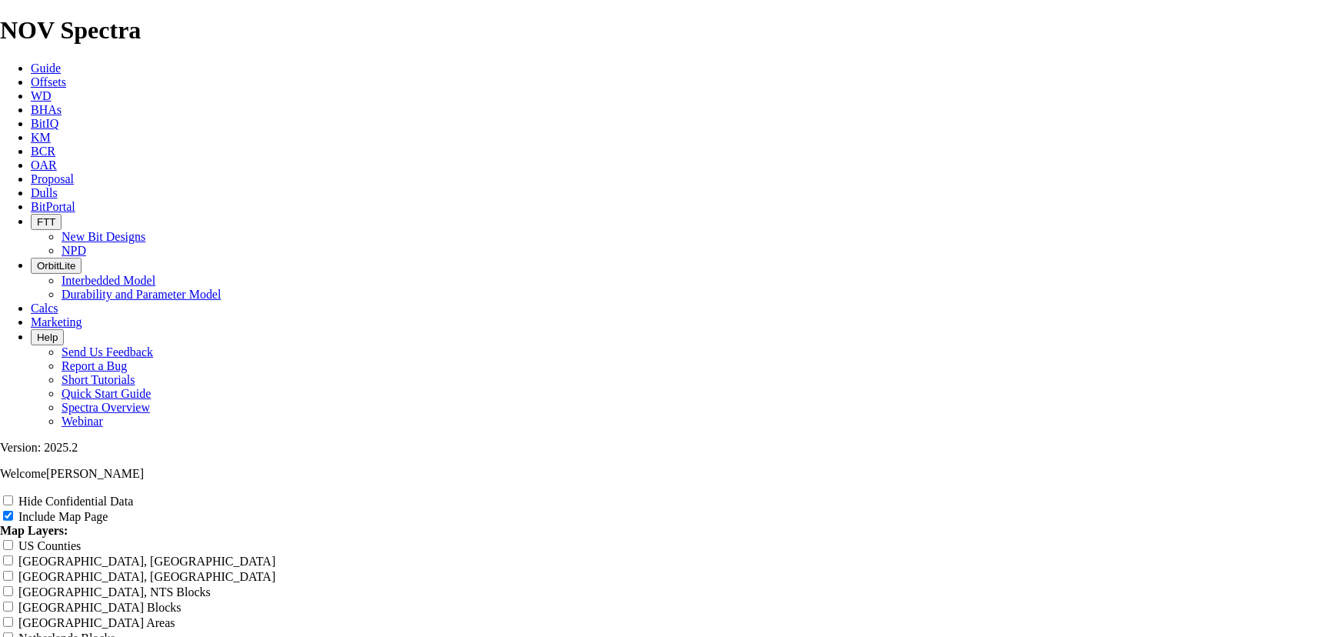
type input "12.25""
type input "12.25" S"
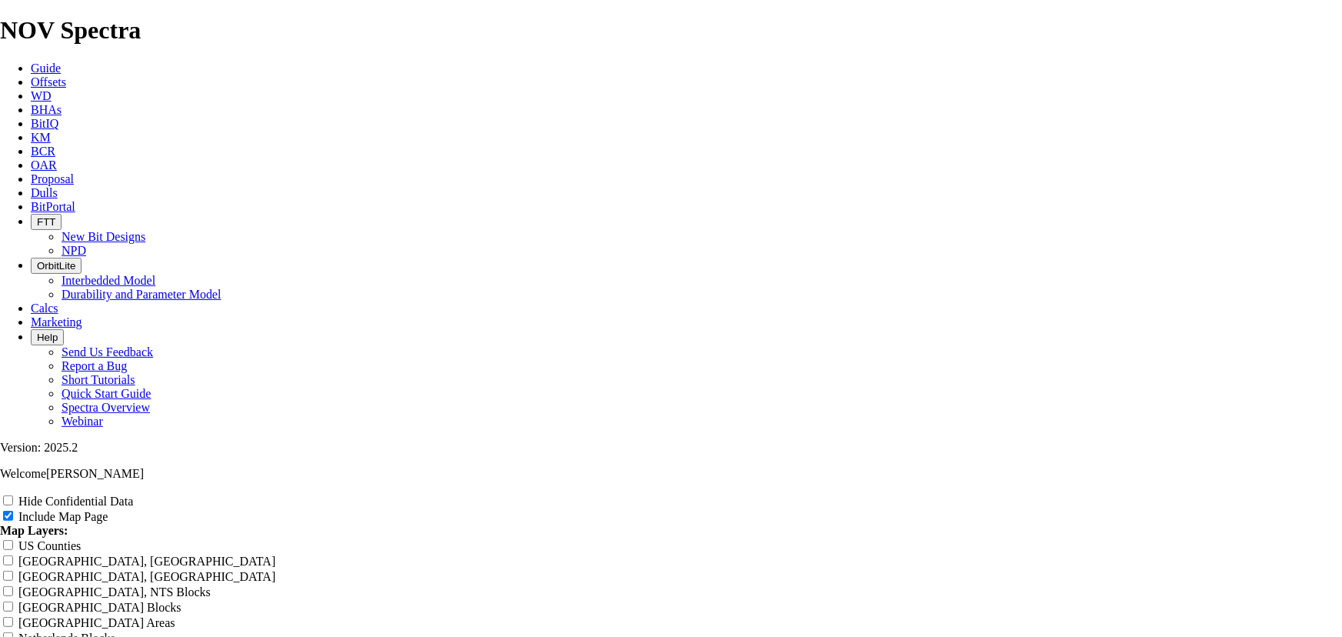
type input "12.25" S"
type input "12.25" Se"
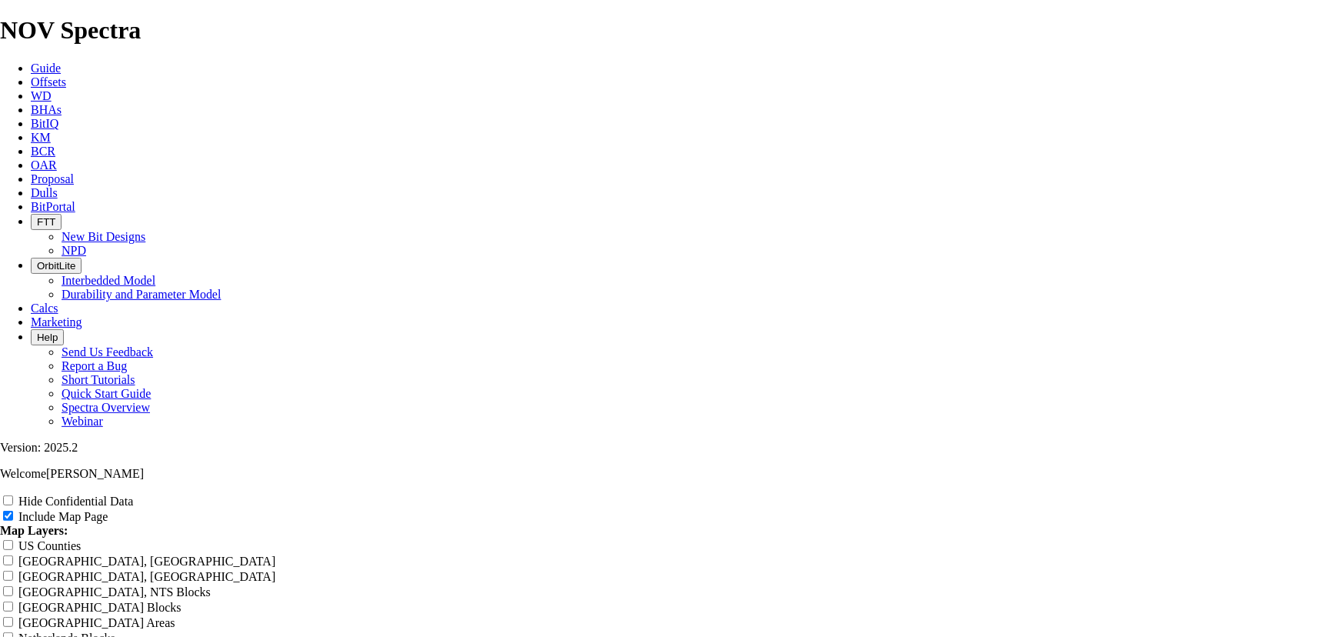
type input "12.25" Se"
type input "12.25" Sec"
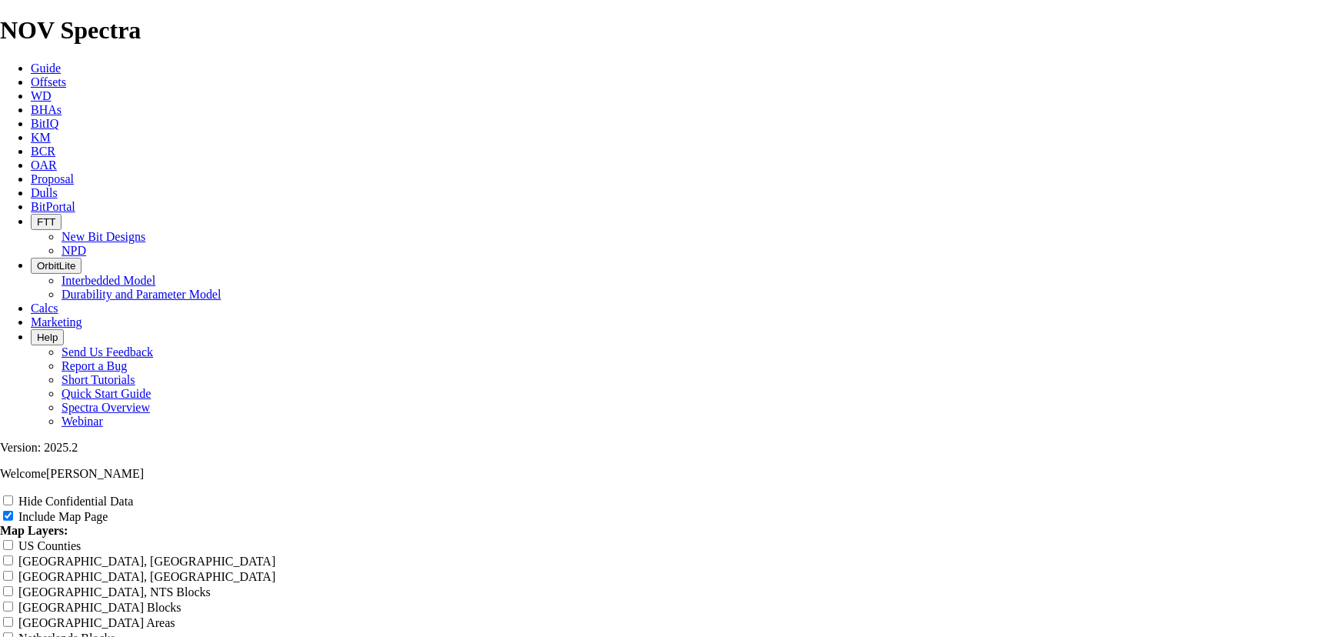
type input "12.25" Sec"
type input "12.25" Sect"
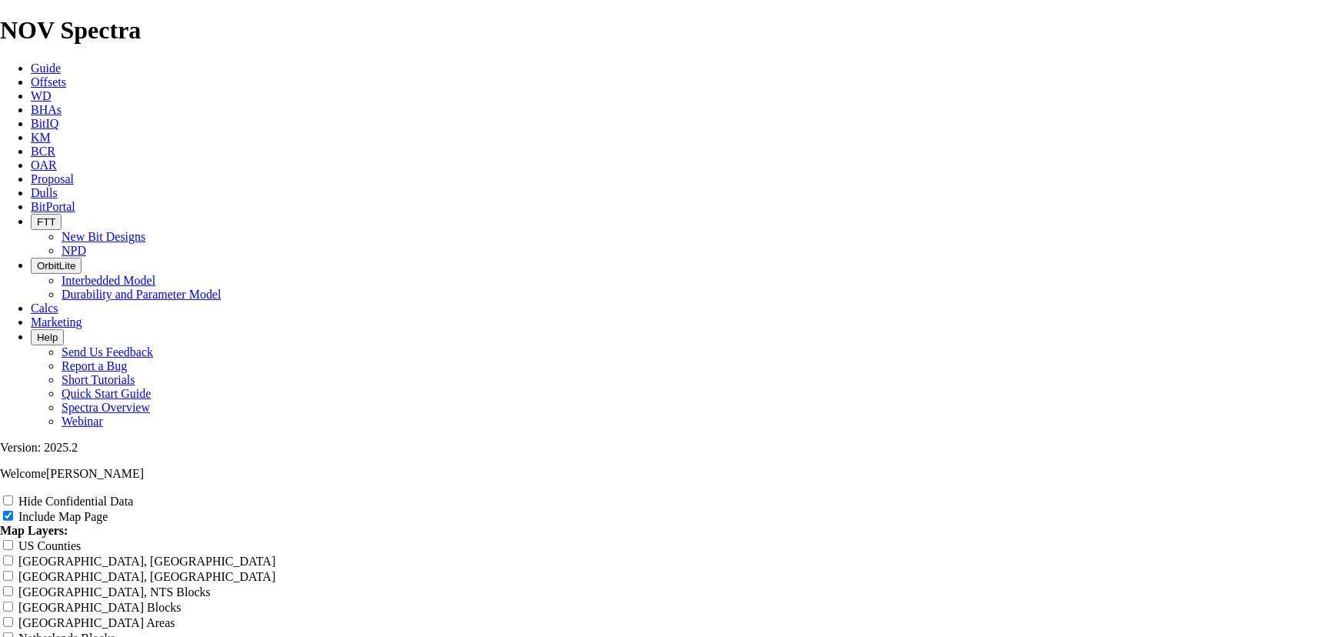
type input "12.25" Sect"
type input "12.25" Secti"
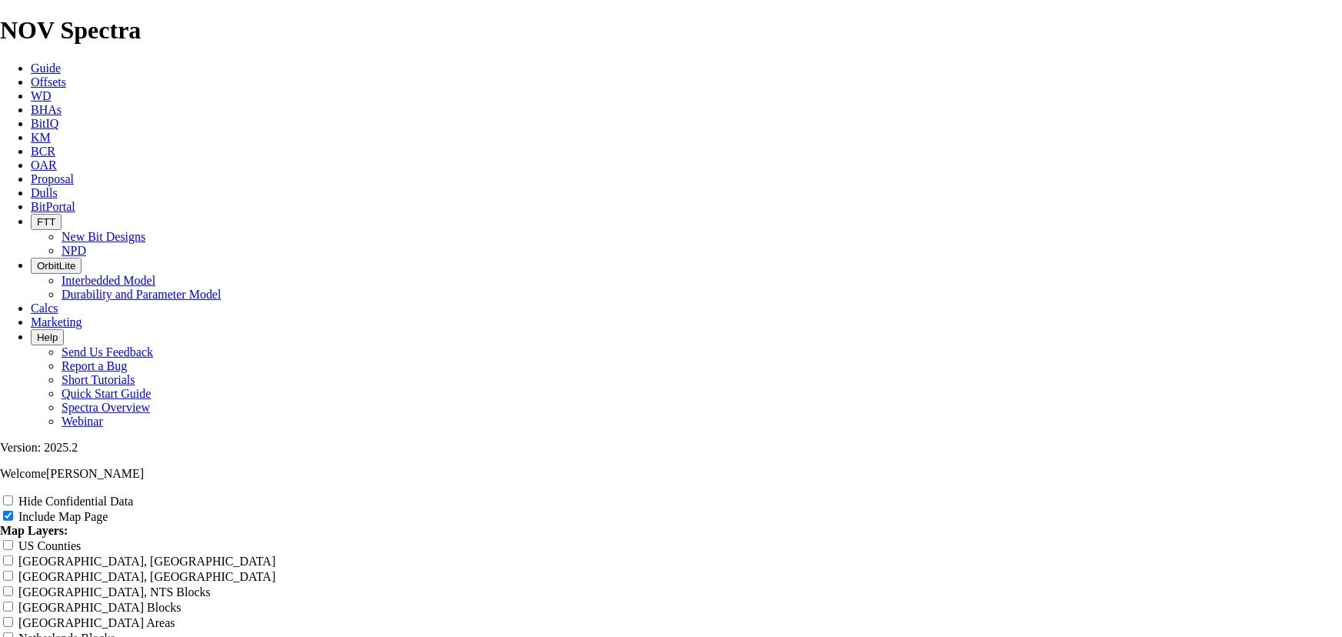
type input "12.25" Secti"
type input "12.25" Sectio"
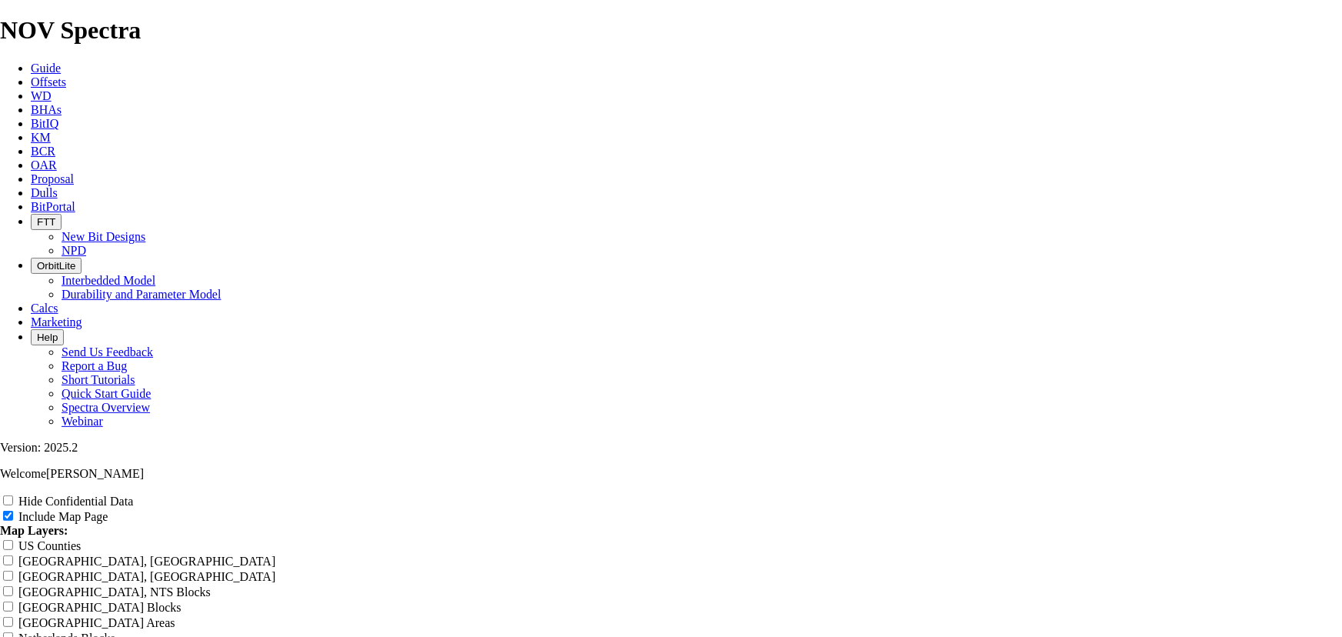
type input "12.25" Sectio"
type input "12.25" Section"
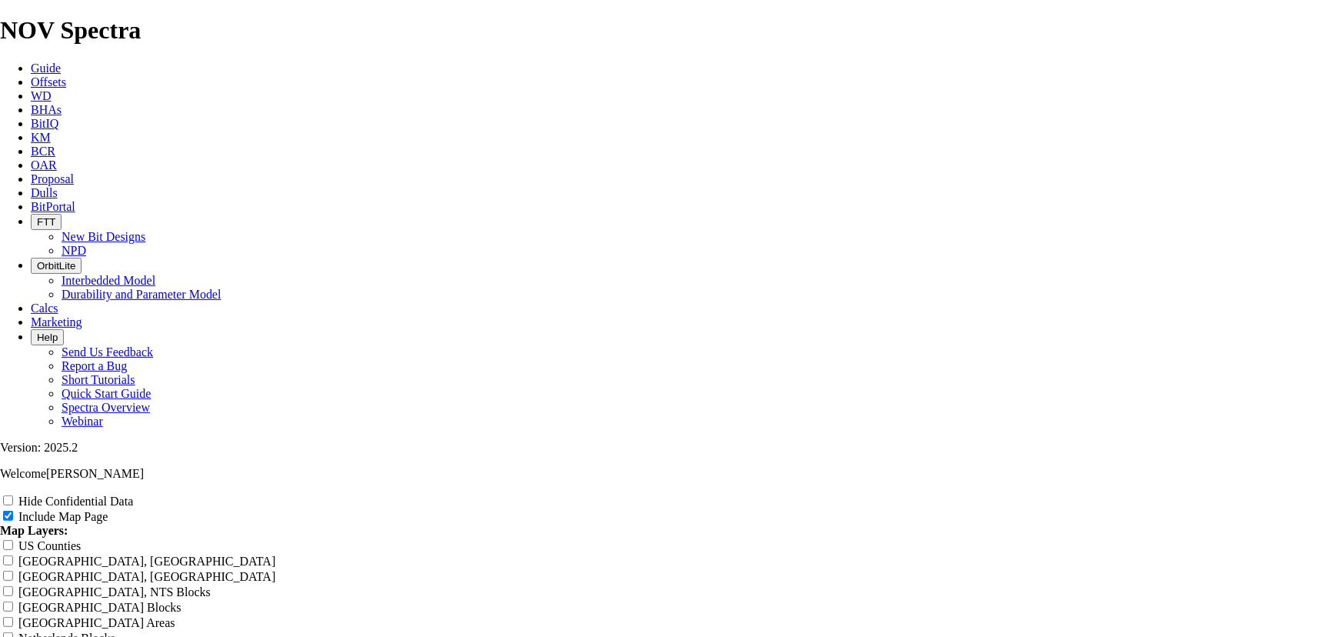
type input "12.25" Section"
type input "12.25" Section N"
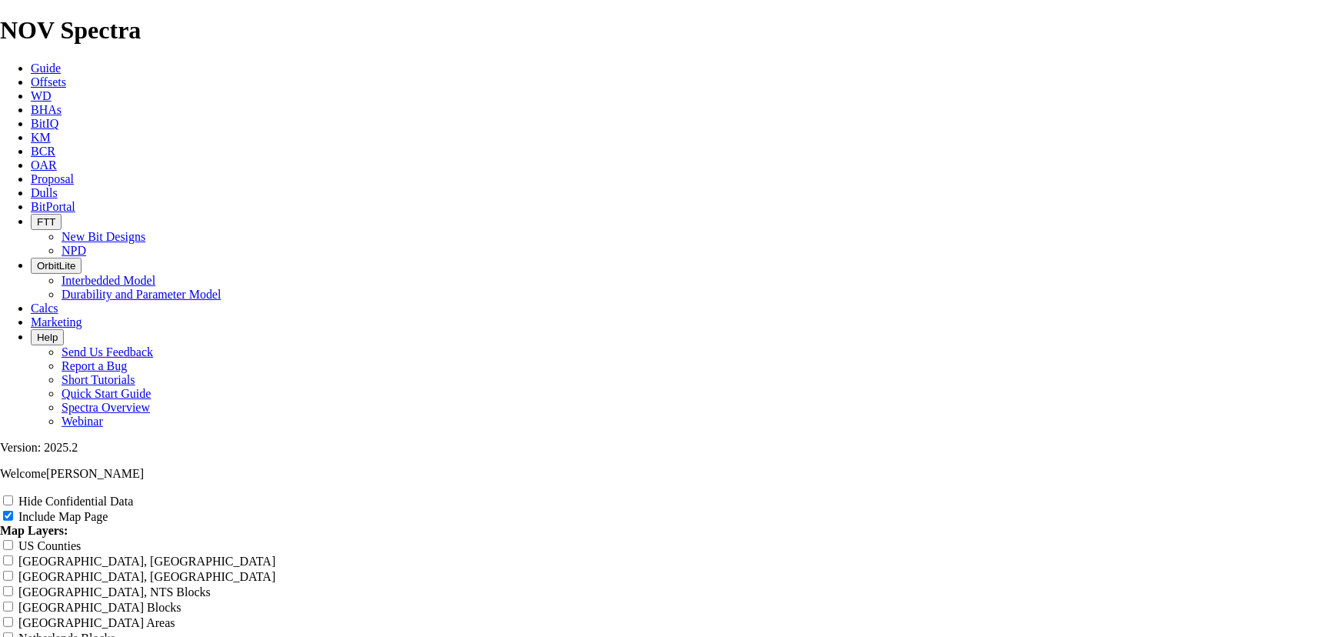
type input "12.25" Section N"
type input "12.25" Section Ne"
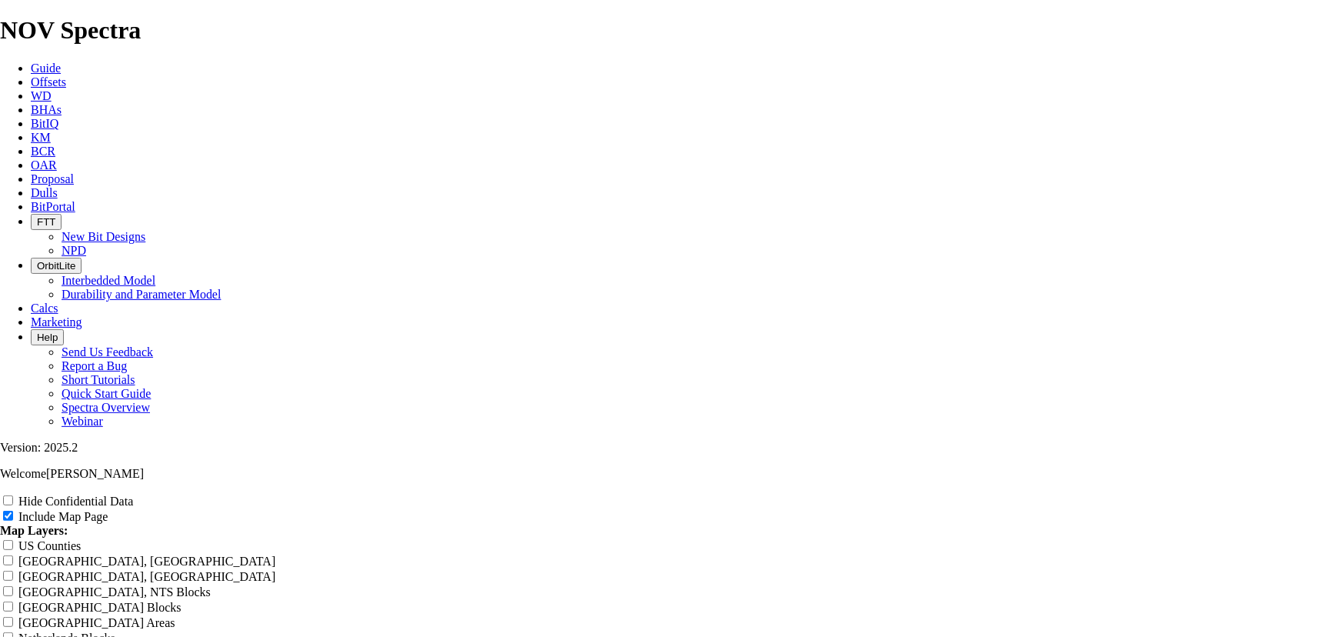
type input "12.25" Section Ne"
type input "12.25" Section Nea"
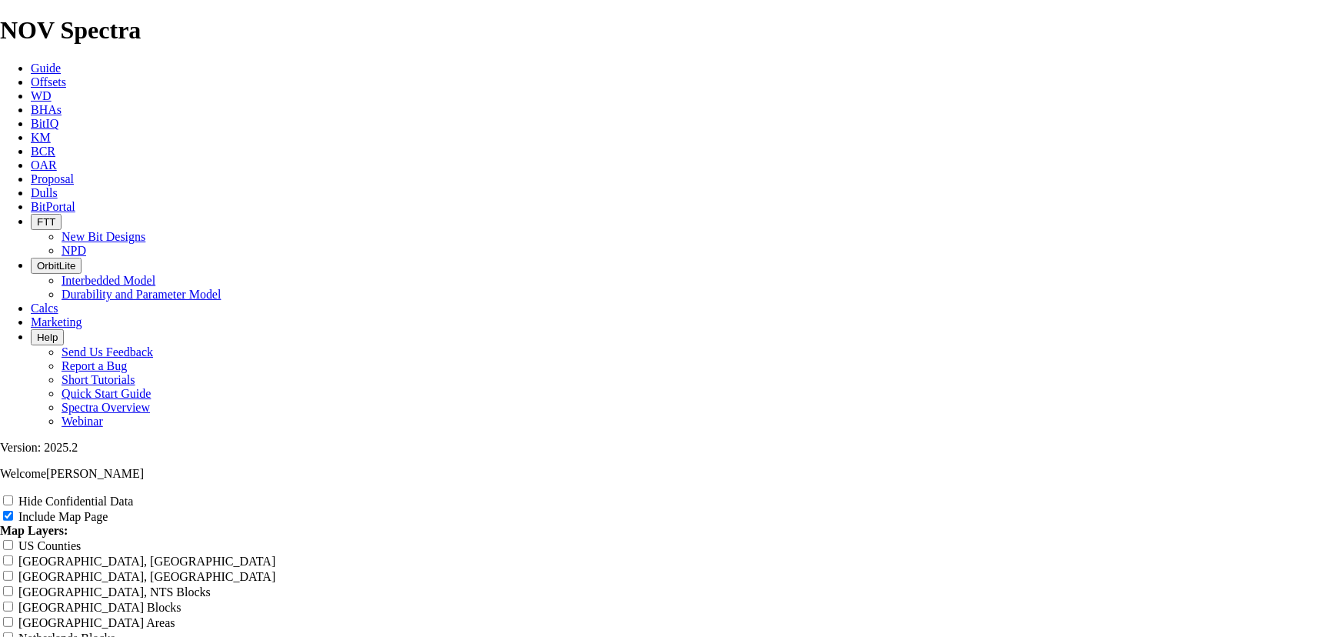
type input "12.25" Section Nea"
type input "12.25" Section Near"
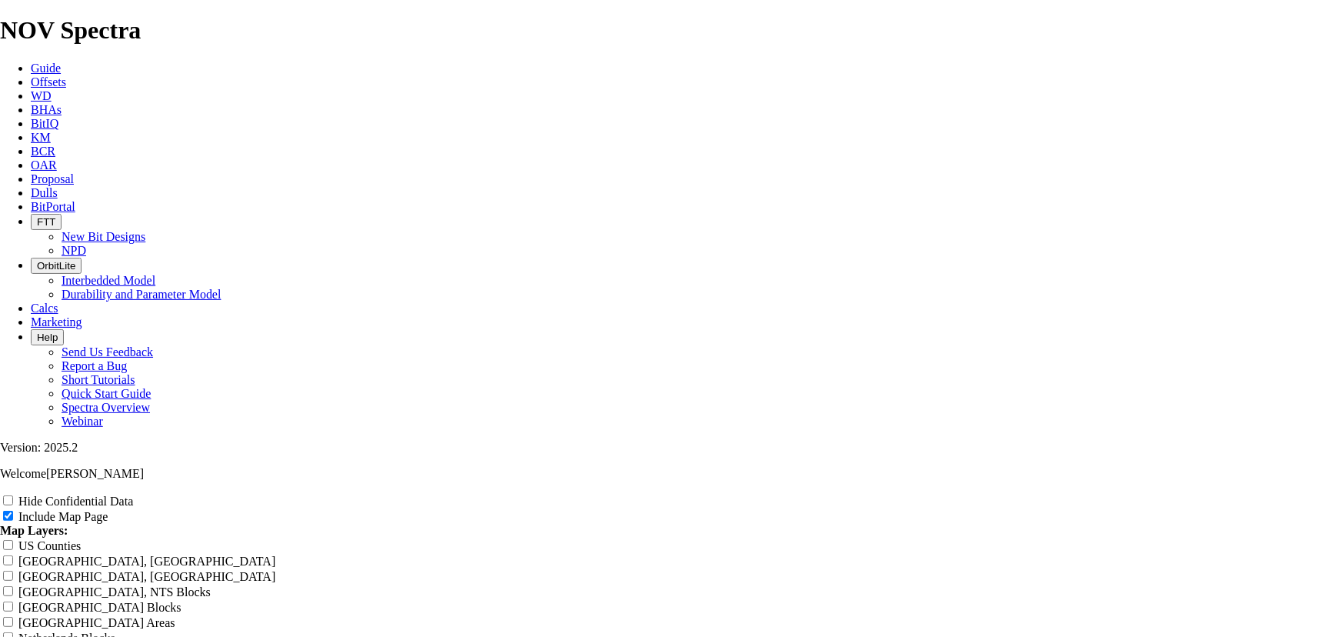
type input "12.25" Section Near"
type input "12.25" Section Near E"
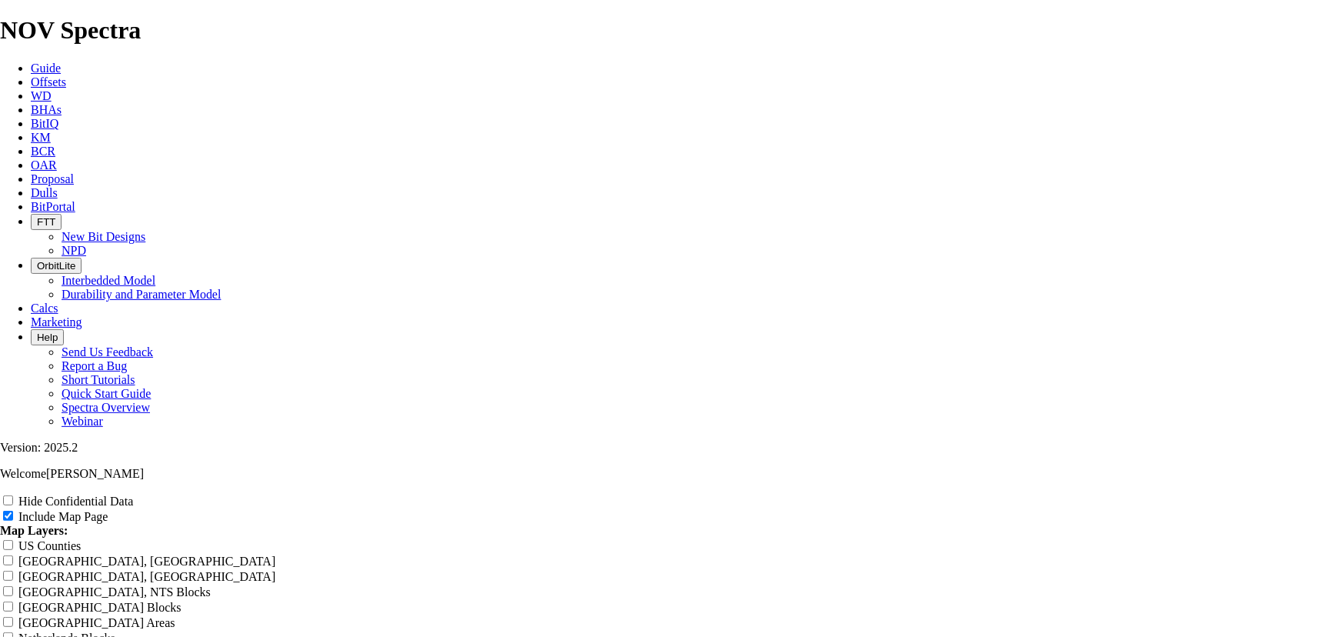
type input "12.25" Section Near E"
type input "12.25" Section Near Ed"
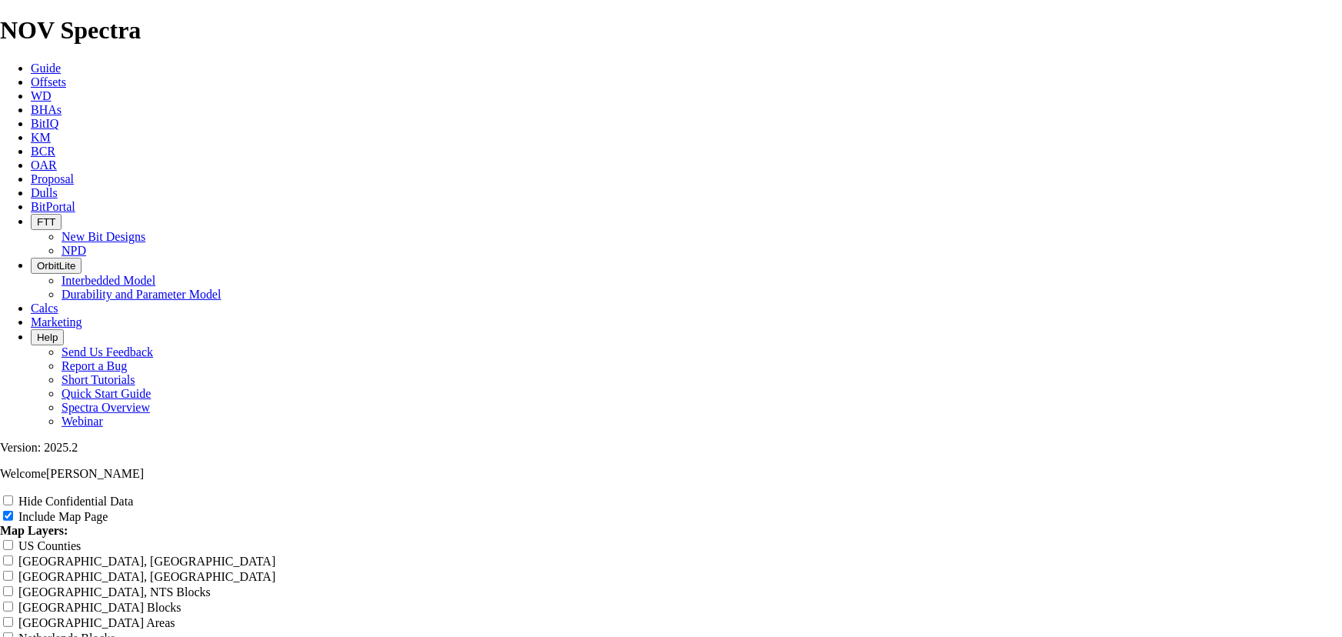
type input "12.25" Section Near Ed"
type input "12.25" Section Near Edn"
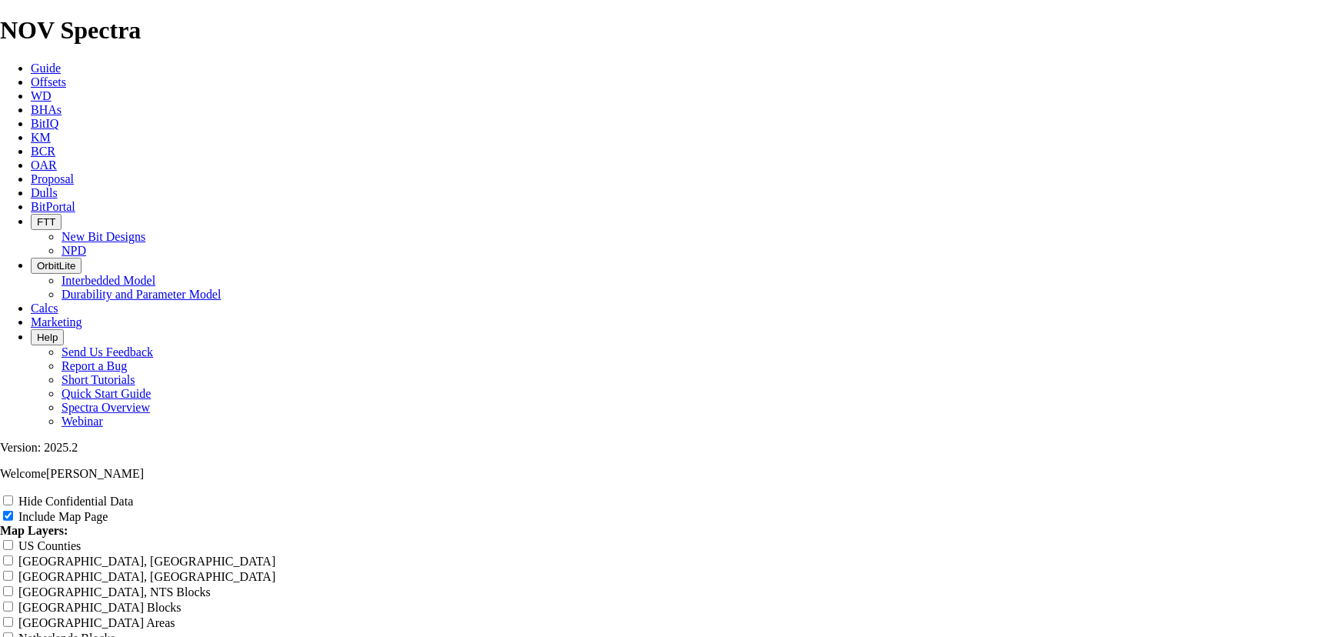
type input "12.25" Section Near Edn"
type input "12.25" Section Near [GEOGRAPHIC_DATA]"
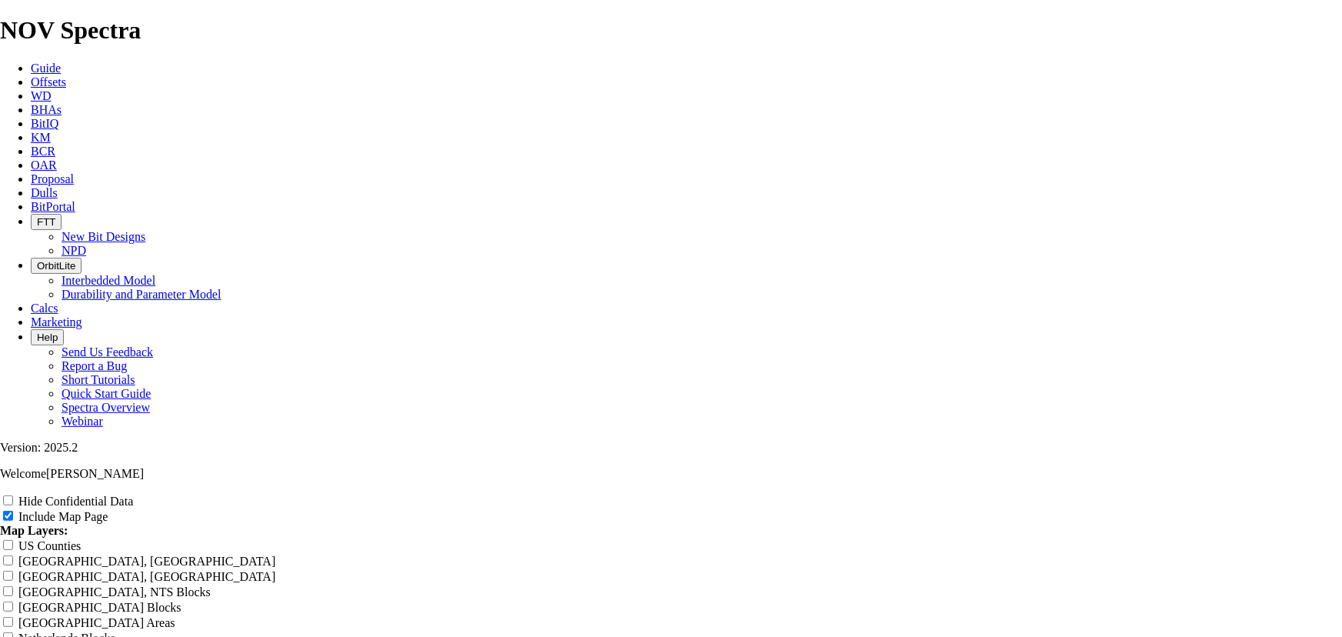
type input "12.25" Section Near [GEOGRAPHIC_DATA]"
type input "12.25" Section Near [GEOGRAPHIC_DATA] -"
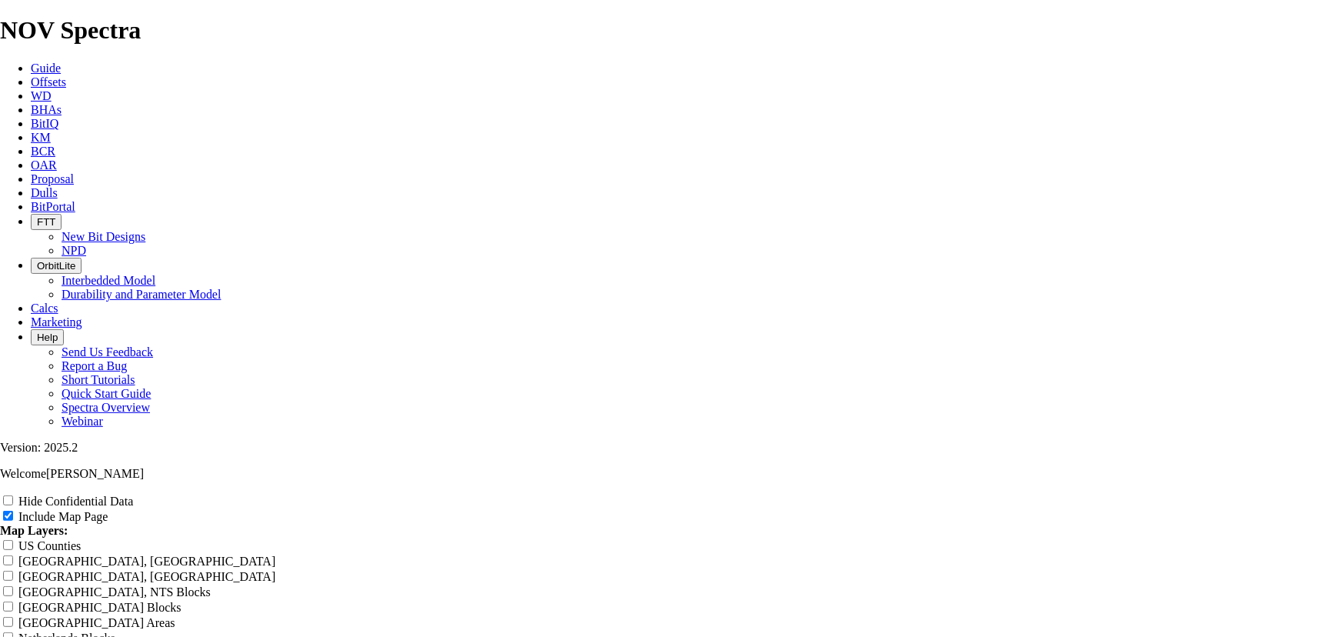
type input "12.25" Section Near [GEOGRAPHIC_DATA] -"
type input "12.25" Section Near [GEOGRAPHIC_DATA] - J"
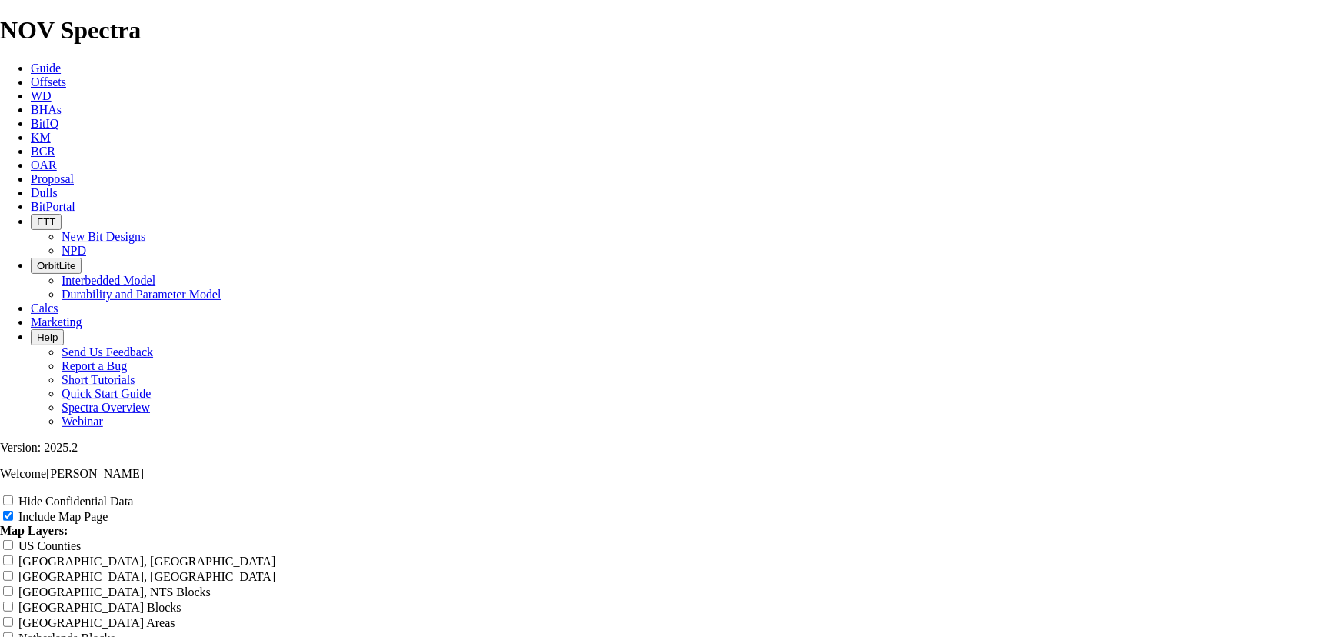
type input "12.25" Section Near [GEOGRAPHIC_DATA] - J"
type input "12.25" Section Near [GEOGRAPHIC_DATA][PERSON_NAME]"
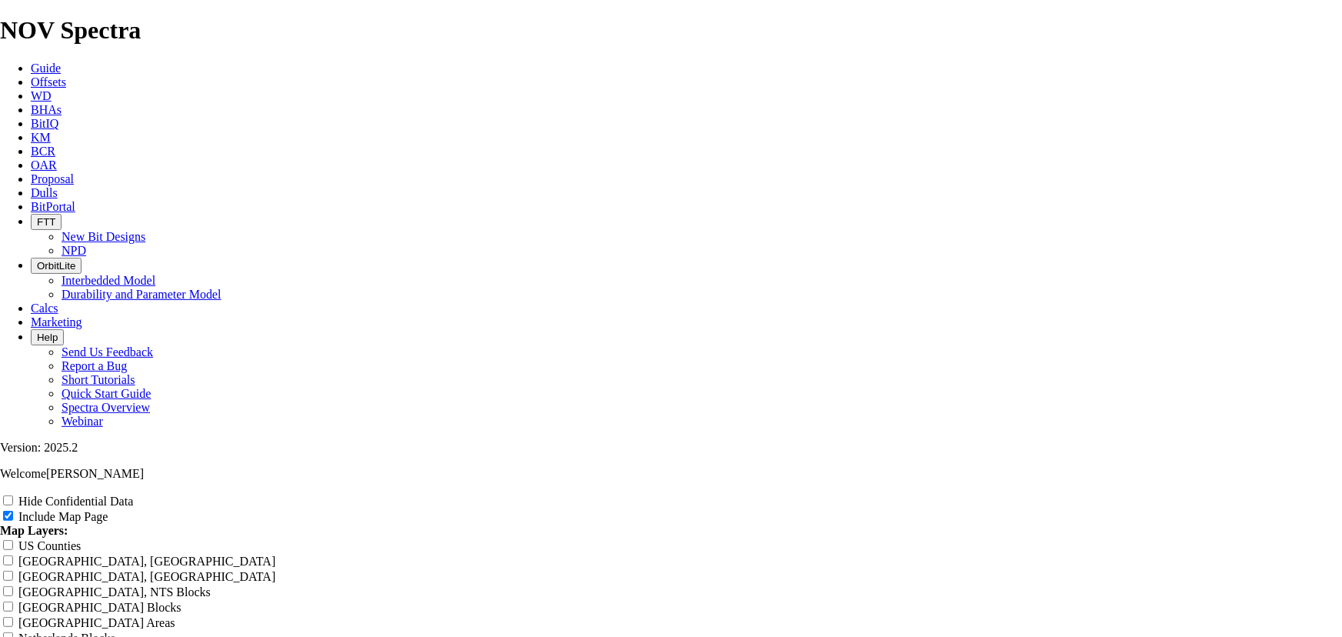
type input "12.25" Section Near [GEOGRAPHIC_DATA][PERSON_NAME]"
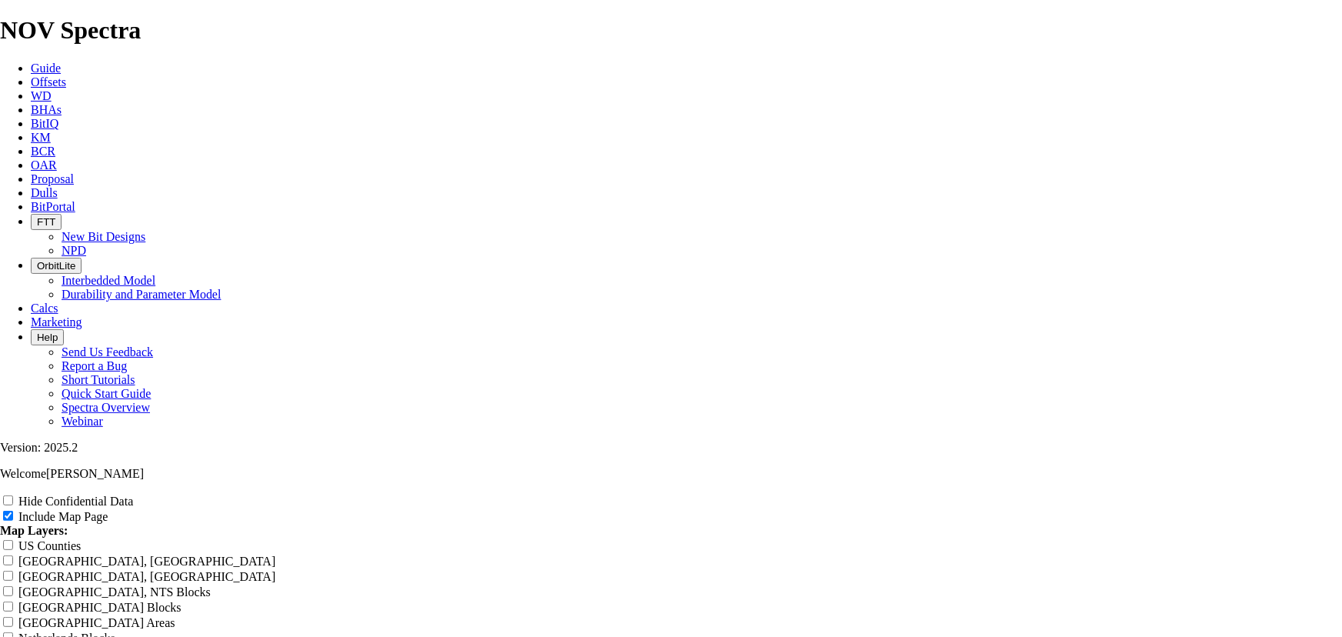
type input "12.25" Section Near [GEOGRAPHIC_DATA][PERSON_NAME]"
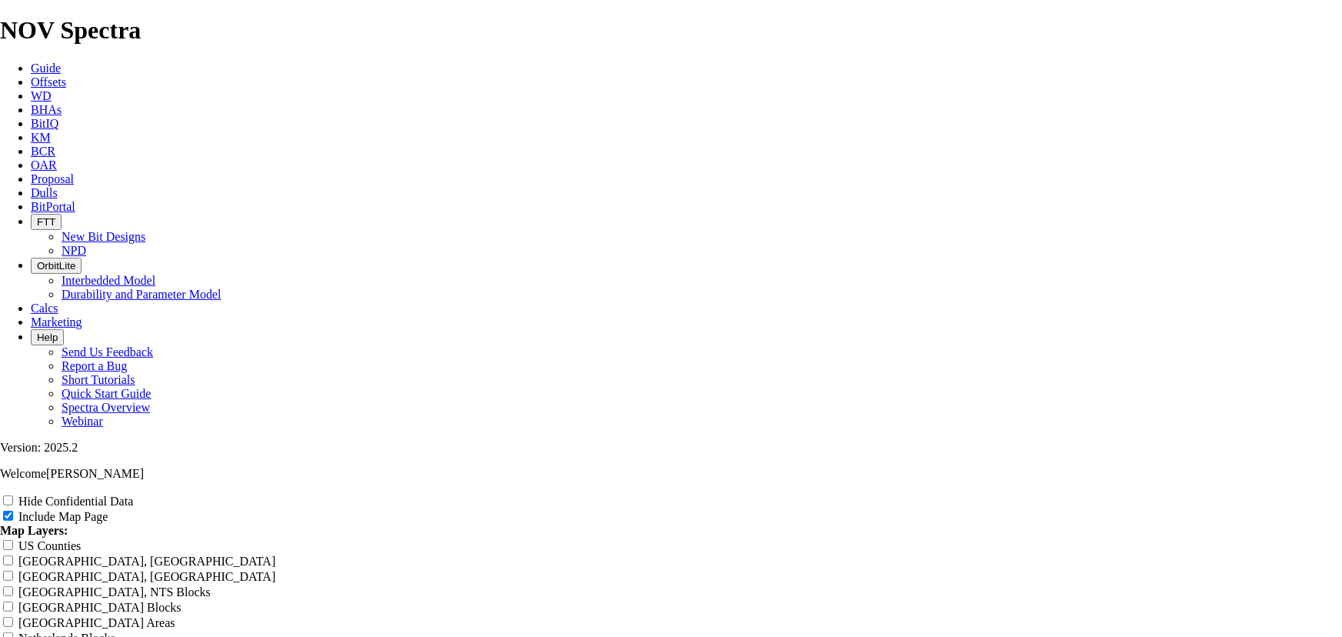
type input "12.25" Section Near [GEOGRAPHIC_DATA][PERSON_NAME]"
type input "12.25" Section Near [PERSON_NAME] - Jacks"
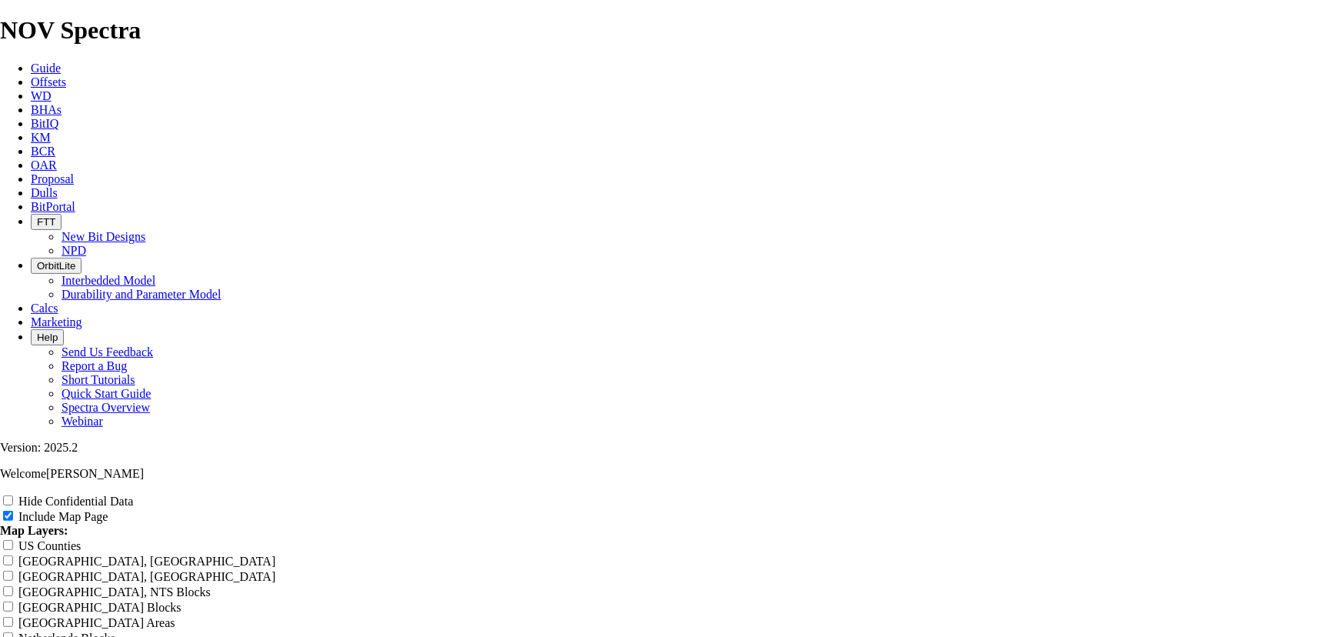
type input "12.25" Section Near [PERSON_NAME] - Jacks"
type input "12.25" Section Near [GEOGRAPHIC_DATA] - Jackso"
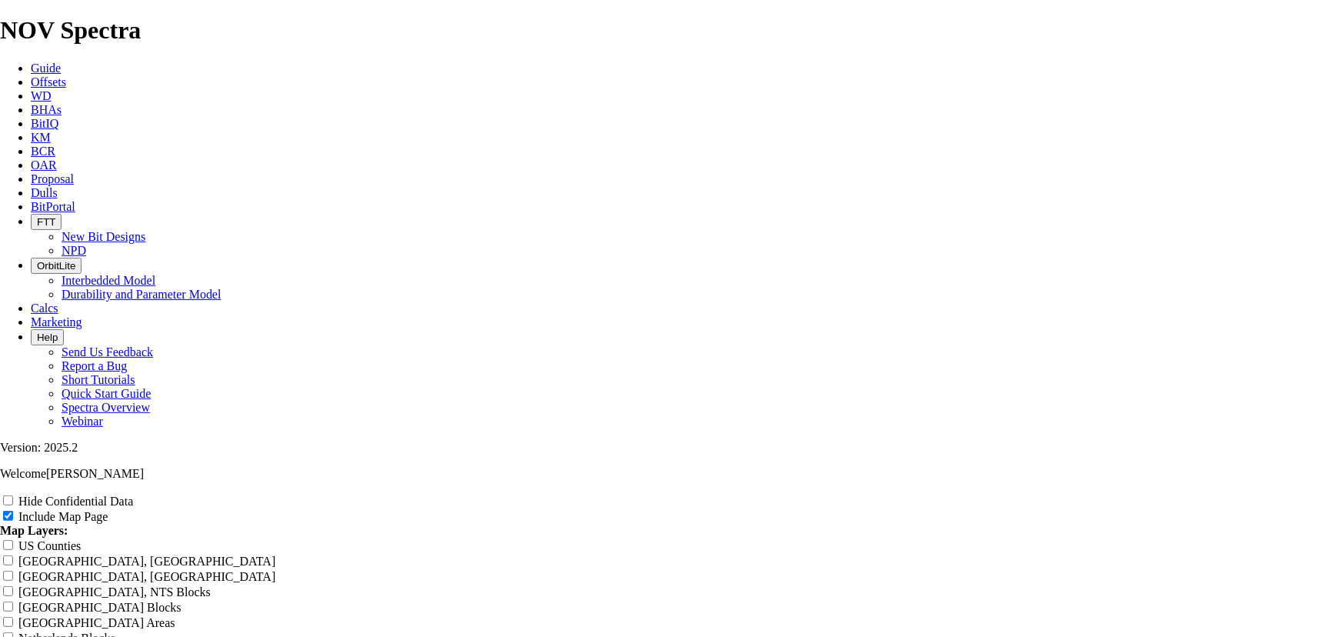
type input "12.25" Section Near [GEOGRAPHIC_DATA] - Jackso"
type input "12.25" Section Near [PERSON_NAME] - [PERSON_NAME]"
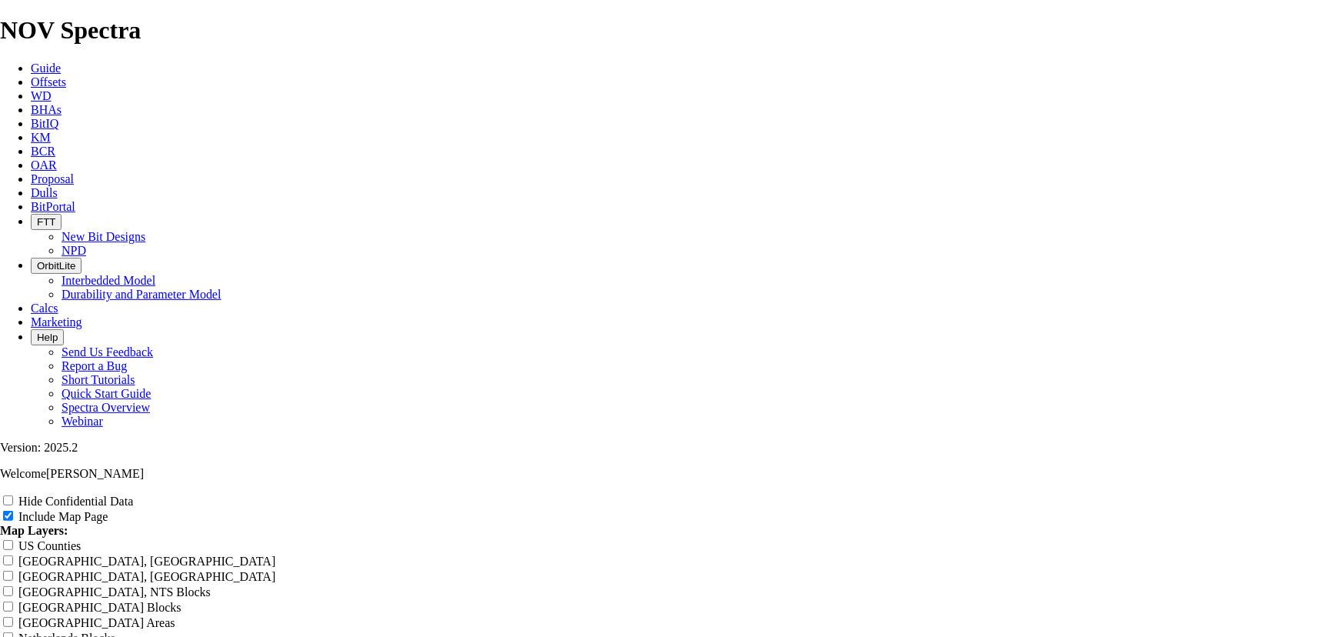
type input "12.25" Section Near [PERSON_NAME] - [PERSON_NAME]"
type input "12.25" Section Near [PERSON_NAME] - [PERSON_NAME] C"
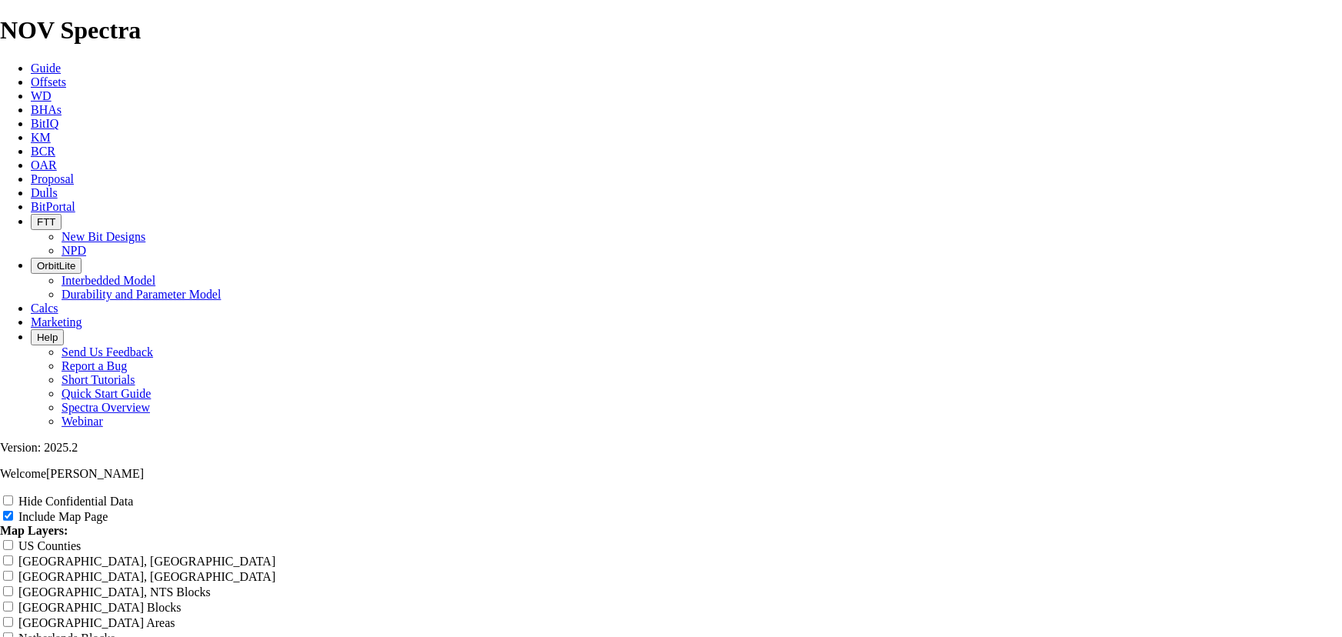
type input "12.25" Section Near [PERSON_NAME] - [PERSON_NAME] C"
type input "12.25" Section Near [PERSON_NAME] - [PERSON_NAME][GEOGRAPHIC_DATA]"
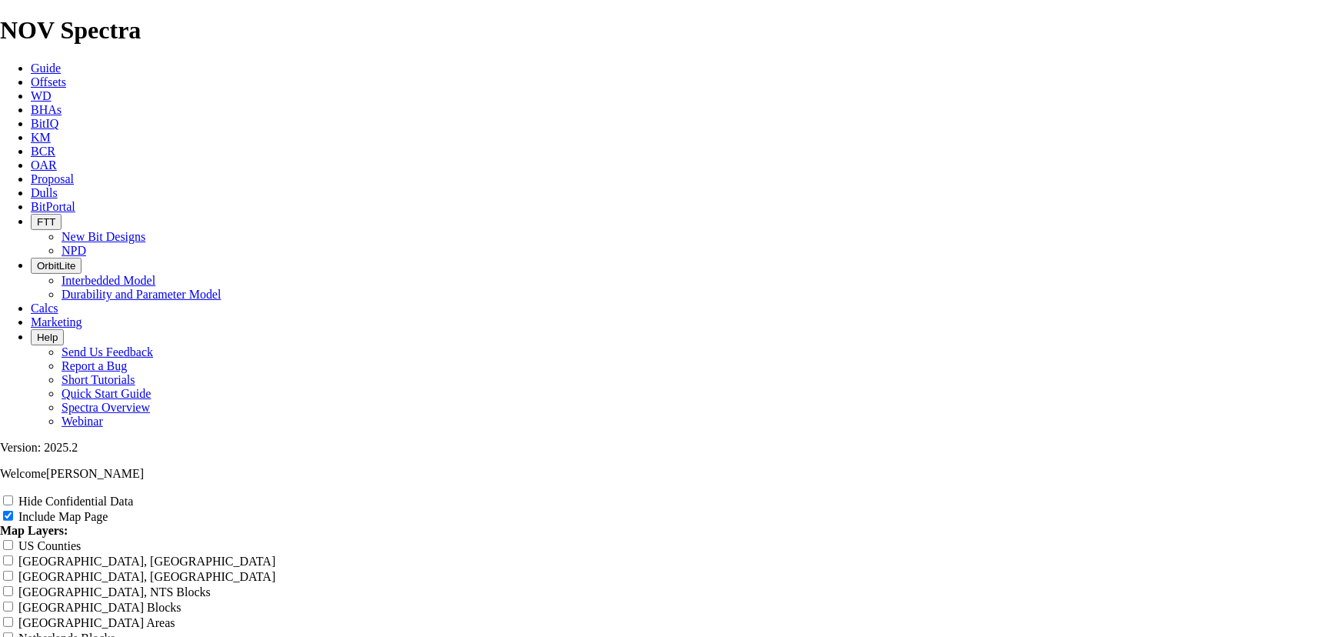
type input "12.25" Section Near [PERSON_NAME] - [PERSON_NAME][GEOGRAPHIC_DATA]"
type input "12.25" Section Near [PERSON_NAME] - [PERSON_NAME][GEOGRAPHIC_DATA] -"
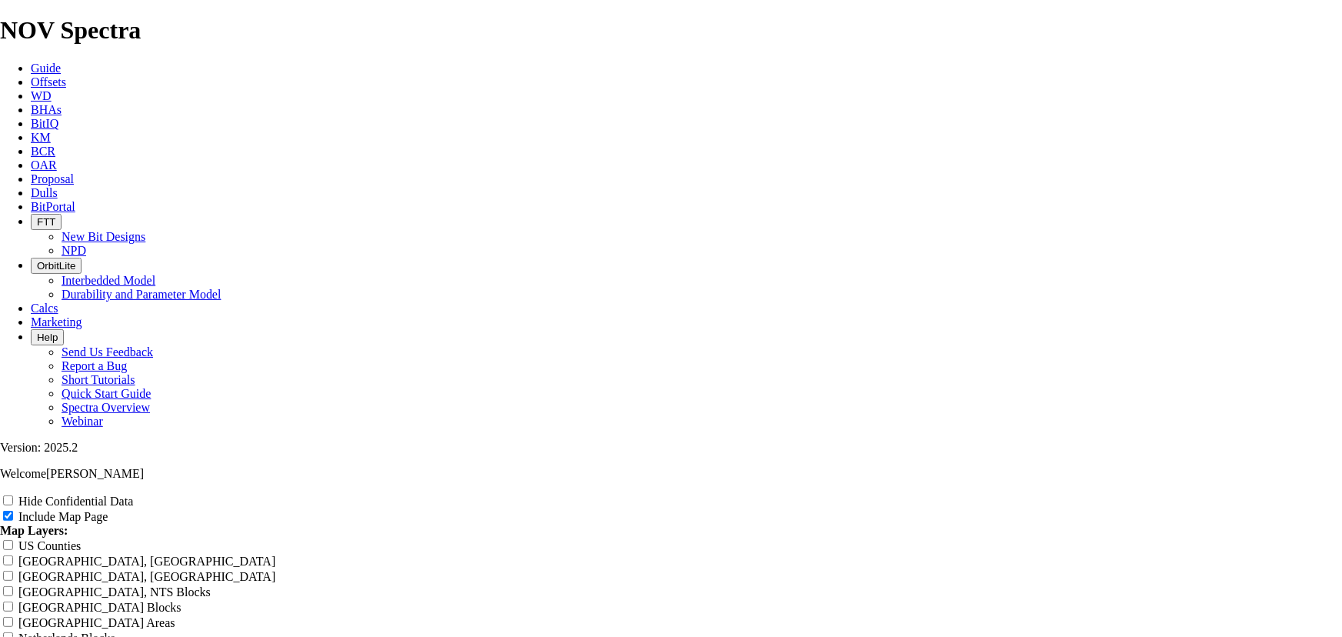
type input "12.25" Section Near [PERSON_NAME] - [PERSON_NAME][GEOGRAPHIC_DATA] -"
type input "12.25" Section Near [PERSON_NAME] - [PERSON_NAME] CO - S"
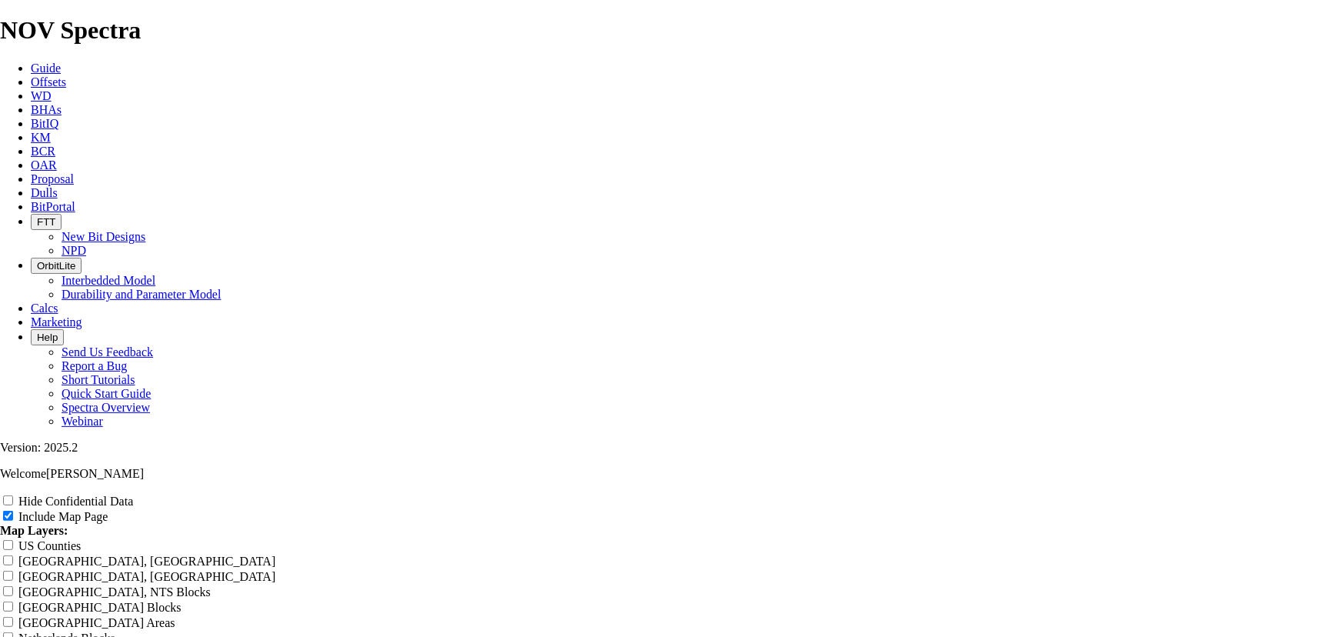
type input "12.25" Section Near [PERSON_NAME] - [PERSON_NAME] CO - S"
type input "12.25" Section Near [GEOGRAPHIC_DATA] - [PERSON_NAME][GEOGRAPHIC_DATA] - [GEOGR…"
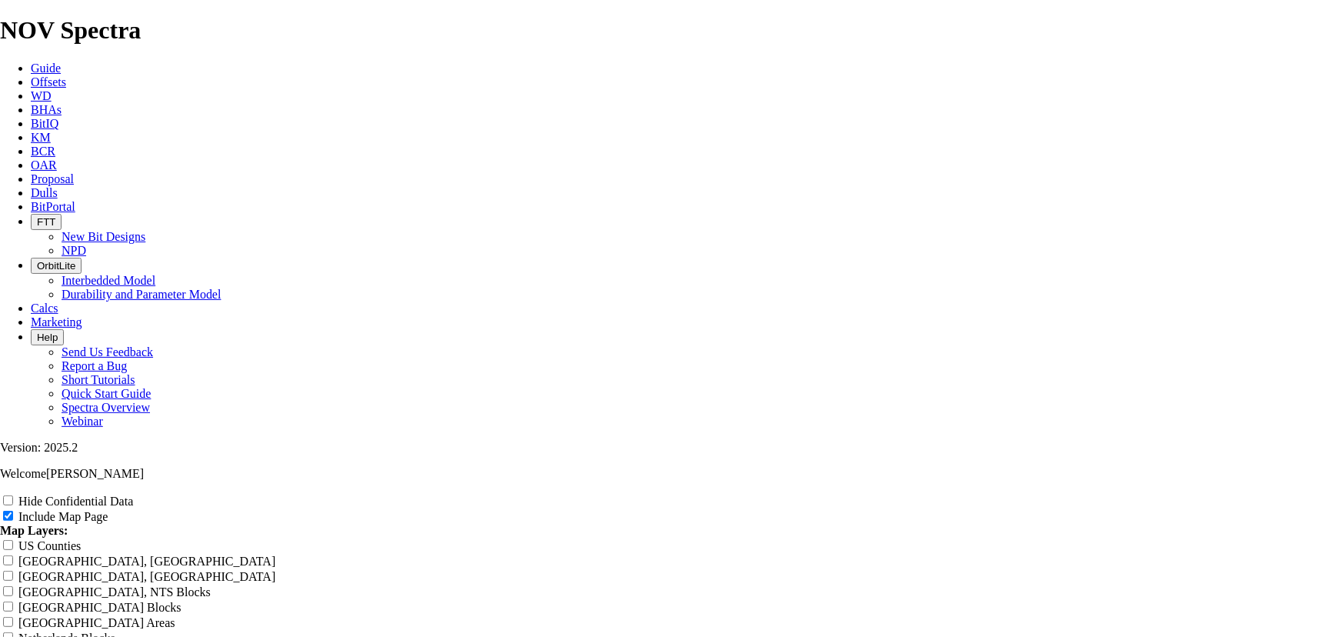
type input "12.25" Section Near [GEOGRAPHIC_DATA] - [PERSON_NAME][GEOGRAPHIC_DATA] - [GEOGR…"
drag, startPoint x: 479, startPoint y: 251, endPoint x: 856, endPoint y: 238, distance: 376.9
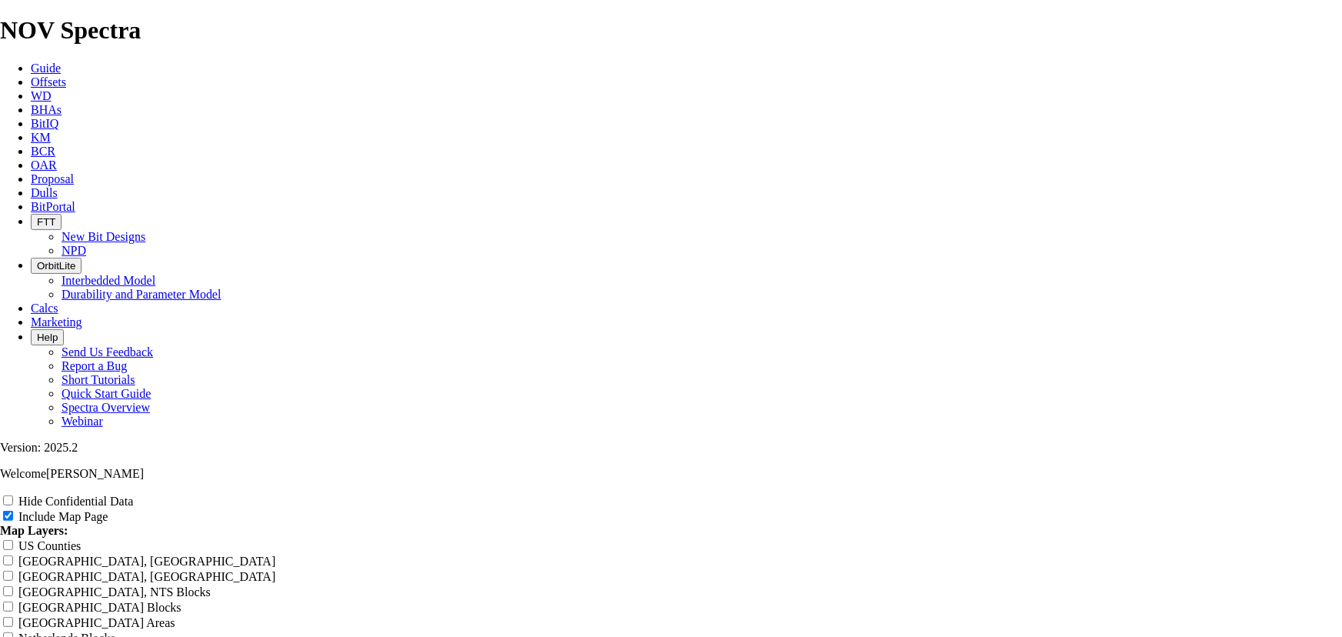
click at [13, 540] on input "US Counties" at bounding box center [8, 545] width 10 height 10
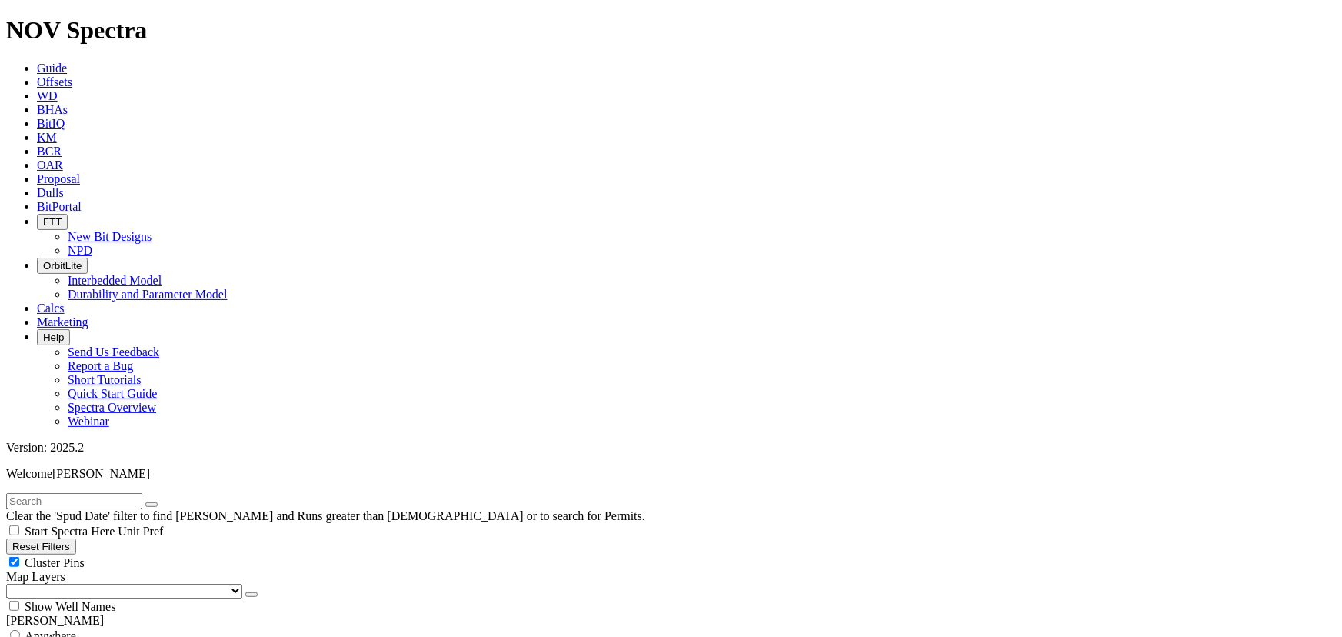
scroll to position [489, 0]
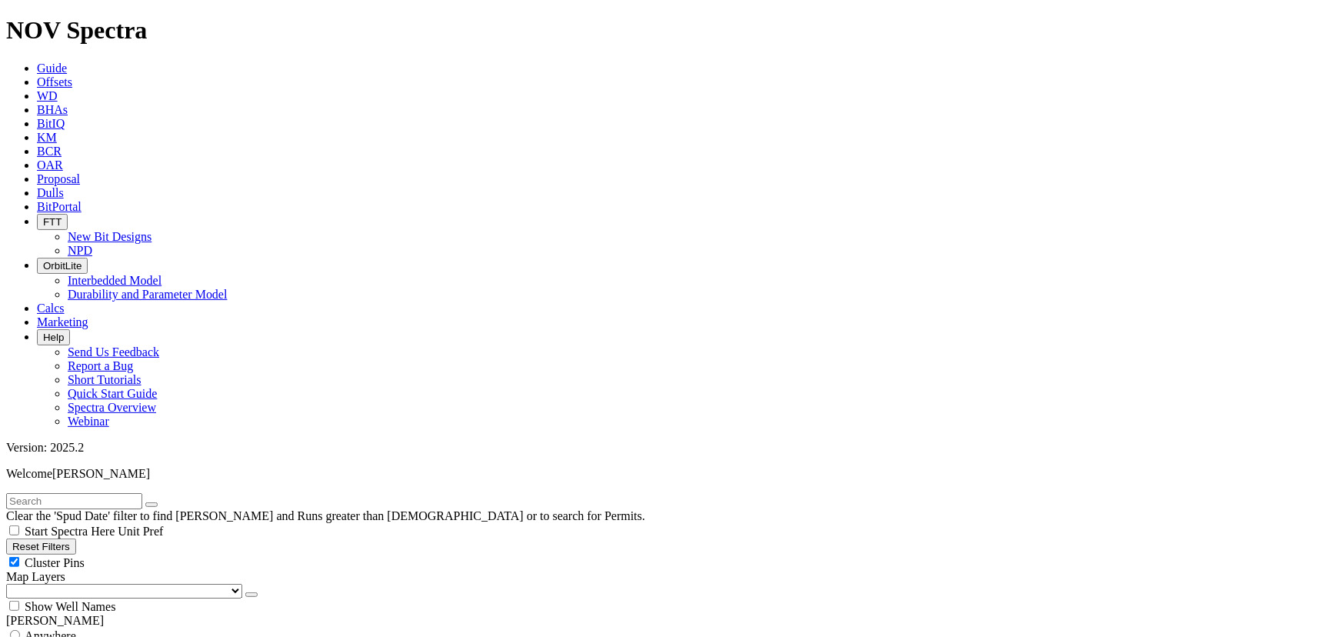
drag, startPoint x: 88, startPoint y: 344, endPoint x: 124, endPoint y: 359, distance: 38.3
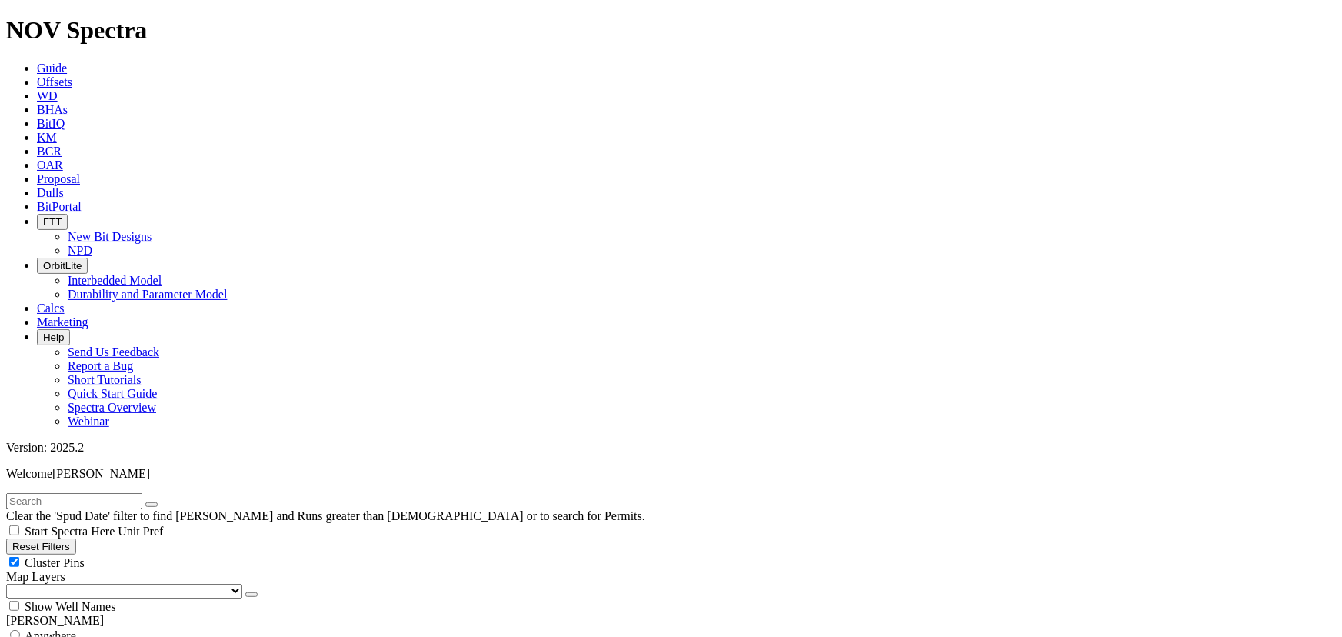
scroll to position [489, 0]
click at [154, 554] on div "Cluster Pins" at bounding box center [670, 561] width 1329 height 15
drag, startPoint x: 115, startPoint y: 346, endPoint x: 68, endPoint y: 351, distance: 47.1
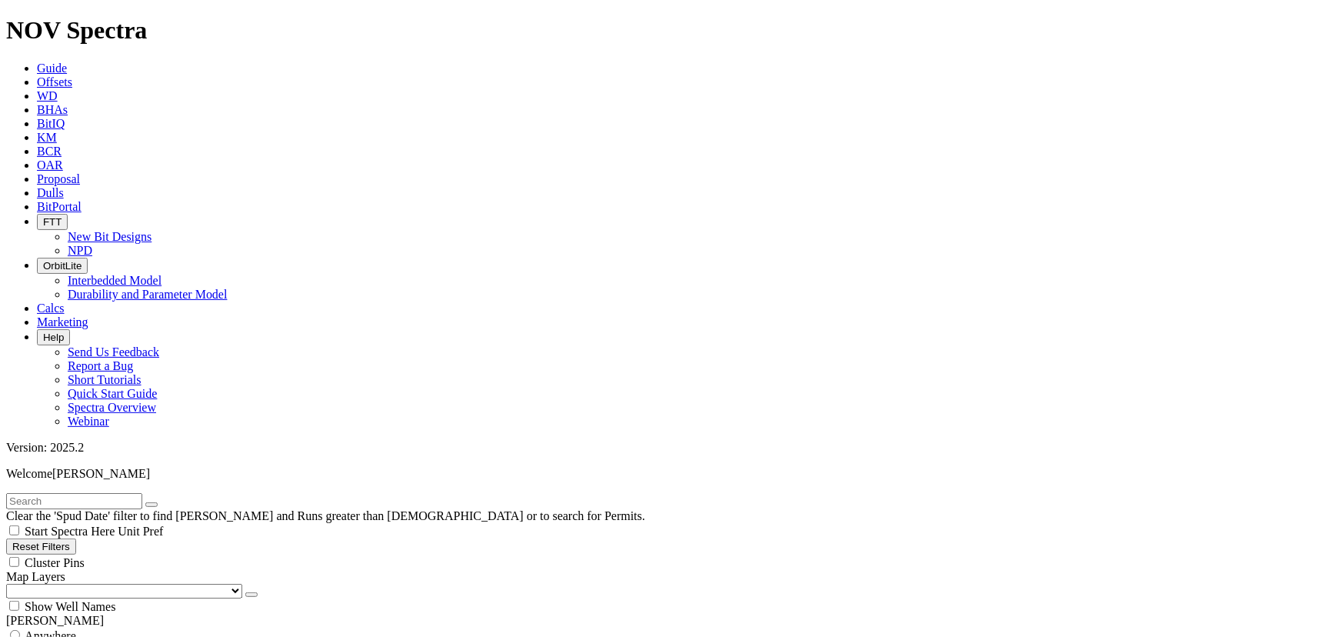
drag, startPoint x: 198, startPoint y: 341, endPoint x: 254, endPoint y: 342, distance: 56.1
drag, startPoint x: 115, startPoint y: 347, endPoint x: 71, endPoint y: 345, distance: 44.6
drag, startPoint x: 115, startPoint y: 343, endPoint x: 86, endPoint y: 344, distance: 29.2
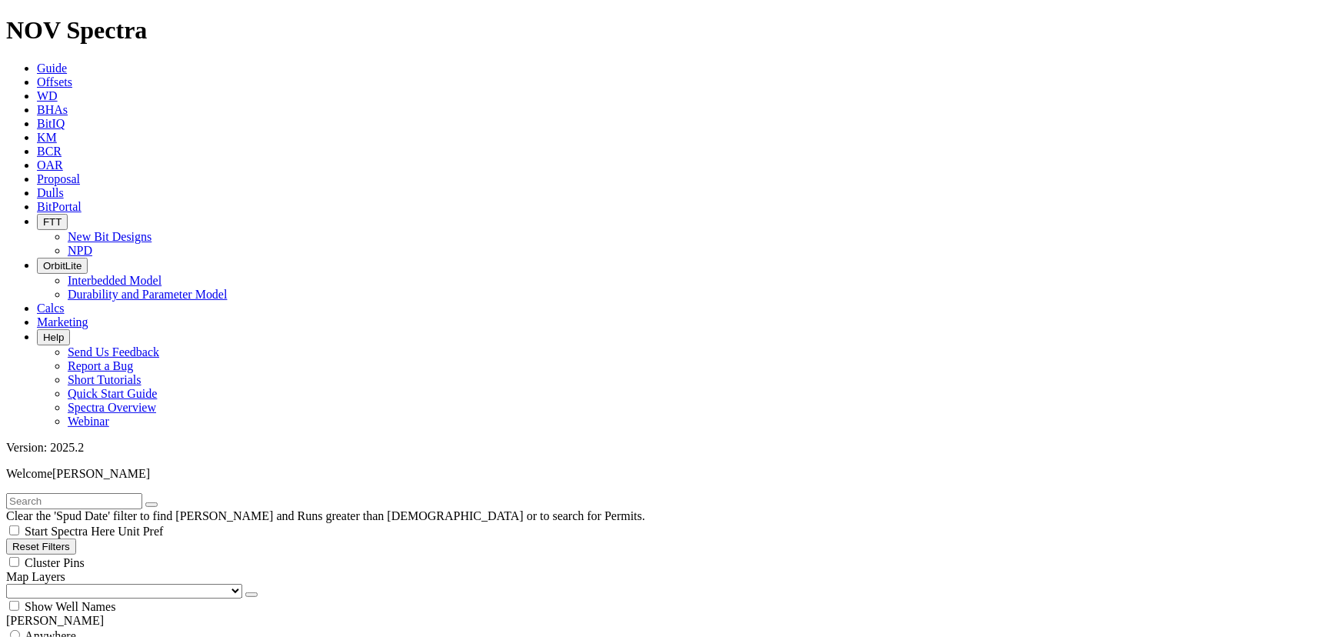
drag, startPoint x: 1254, startPoint y: 112, endPoint x: 1246, endPoint y: 141, distance: 30.2
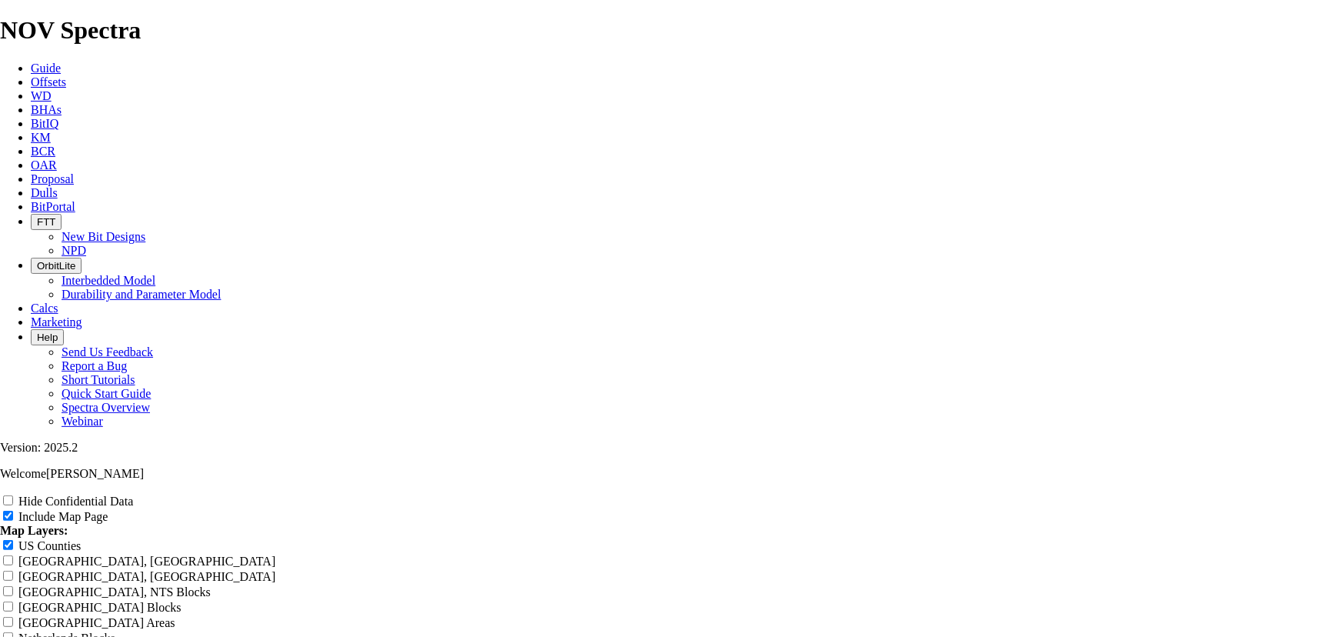
scroll to position [1957, 0]
drag, startPoint x: 800, startPoint y: 80, endPoint x: 501, endPoint y: 68, distance: 300.1
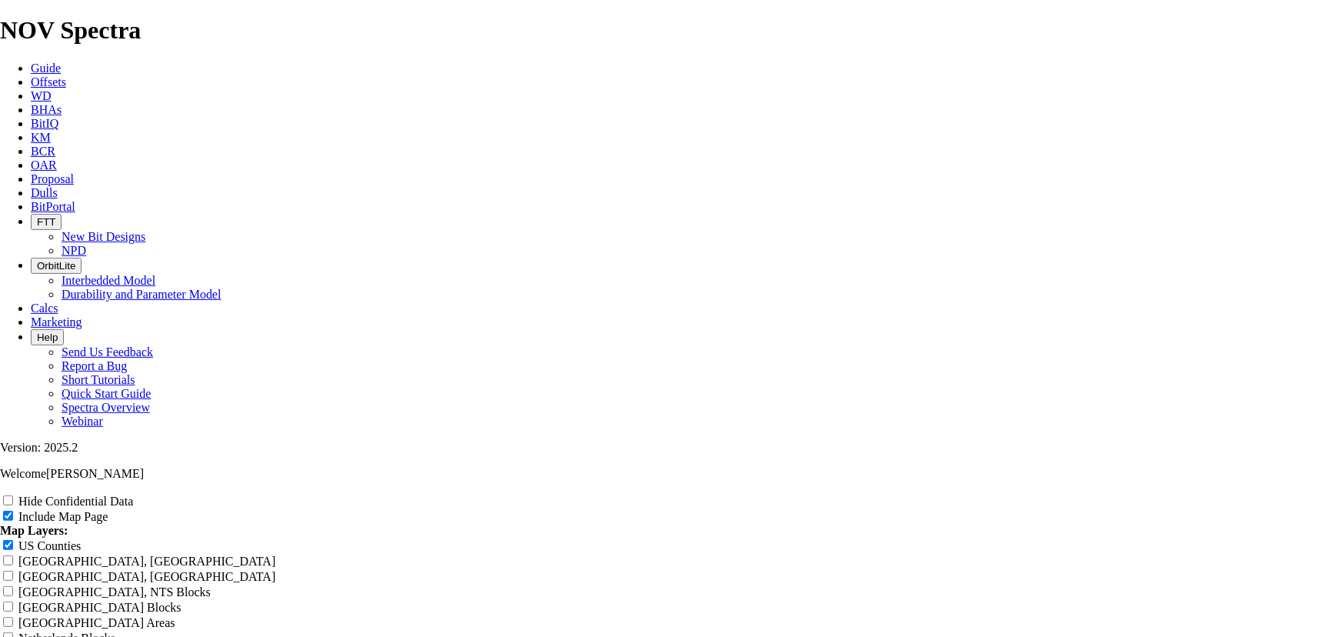
drag, startPoint x: 471, startPoint y: 228, endPoint x: 880, endPoint y: 233, distance: 408.3
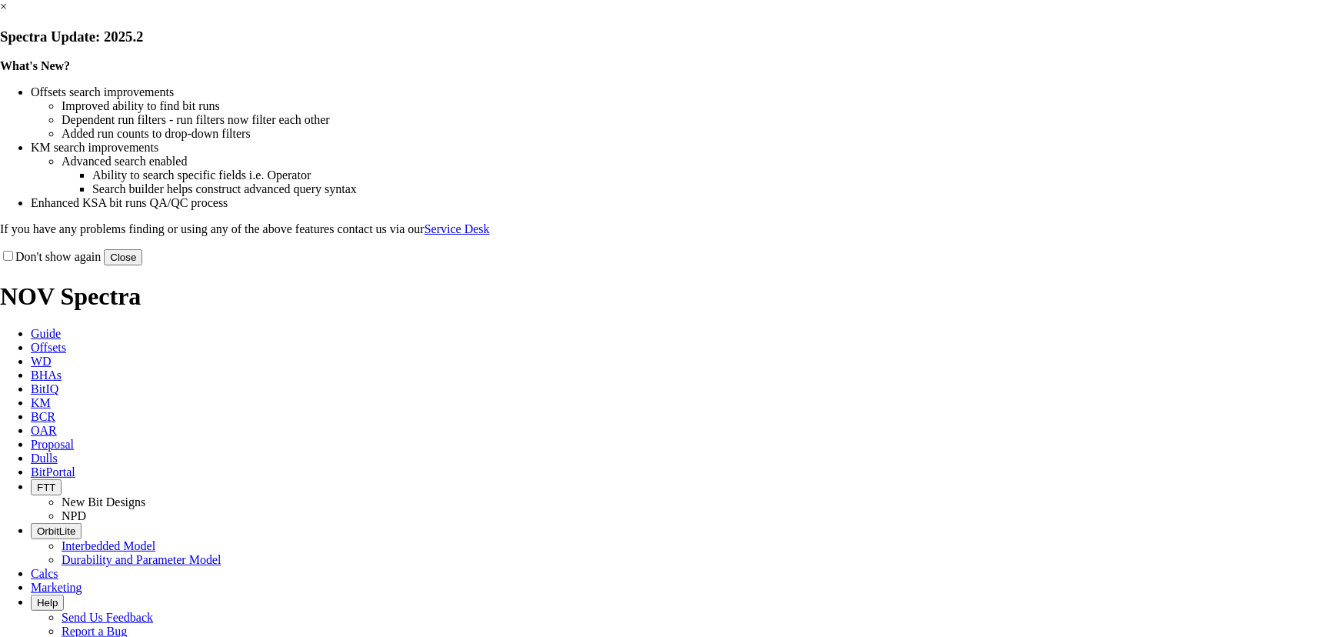
click at [142, 265] on button "Close" at bounding box center [123, 257] width 38 height 16
